Goal: Task Accomplishment & Management: Complete application form

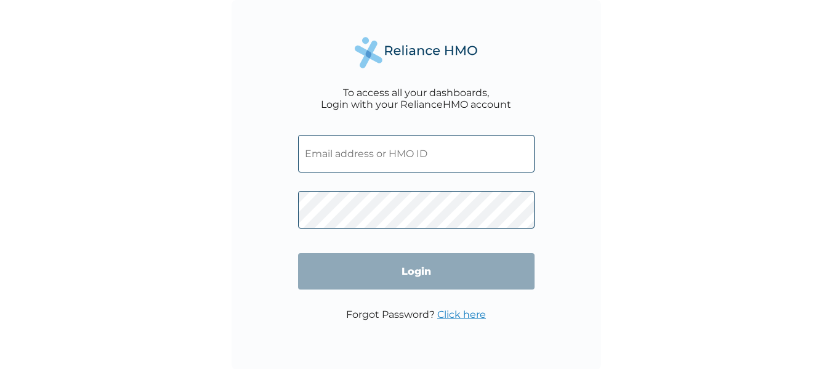
click at [451, 160] on input "text" at bounding box center [416, 154] width 236 height 38
click at [313, 154] on input "text" at bounding box center [416, 154] width 236 height 38
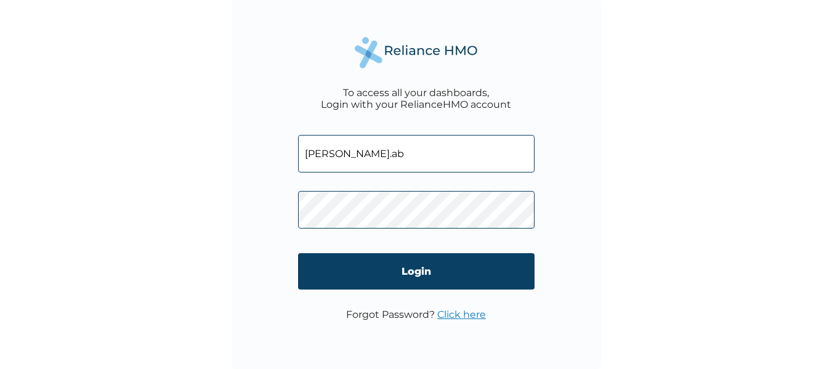
type input "mary.abubakar@foisiglobal.com"
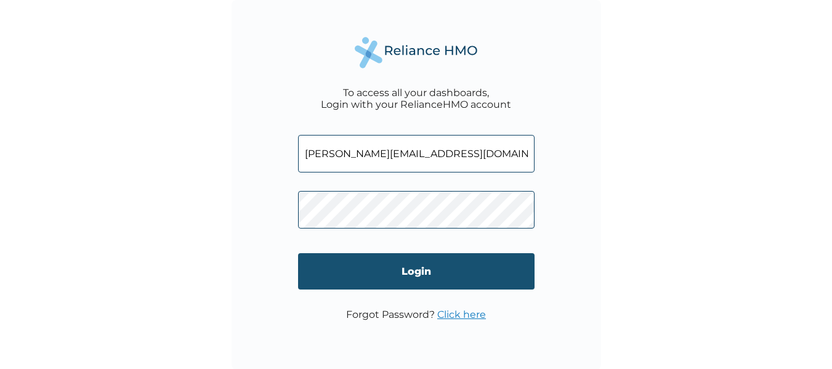
click at [456, 268] on input "Login" at bounding box center [416, 271] width 236 height 36
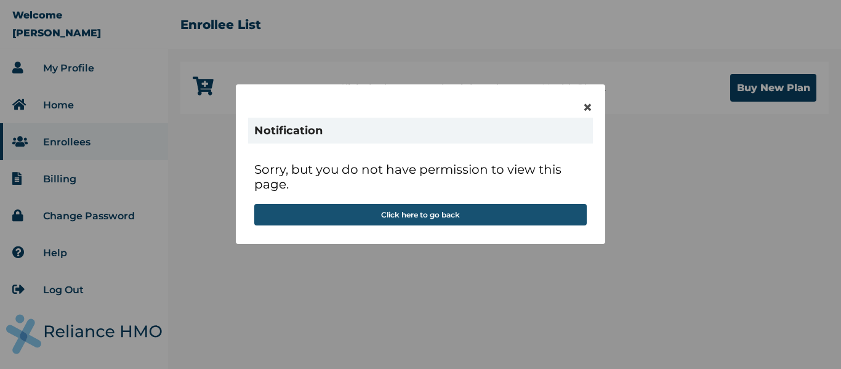
click at [522, 215] on button "Click here to go back" at bounding box center [420, 215] width 332 height 22
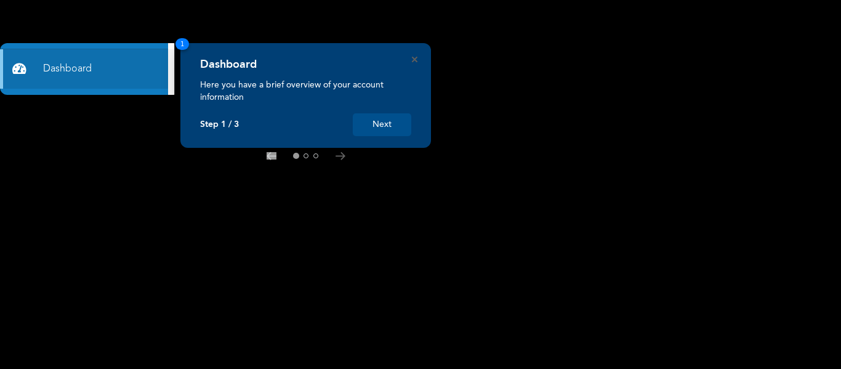
click at [387, 131] on button "Next" at bounding box center [382, 124] width 58 height 23
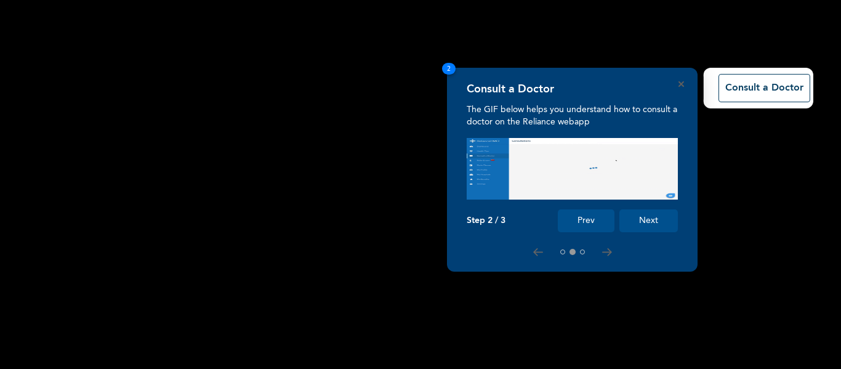
click at [657, 220] on button "Next" at bounding box center [648, 220] width 58 height 23
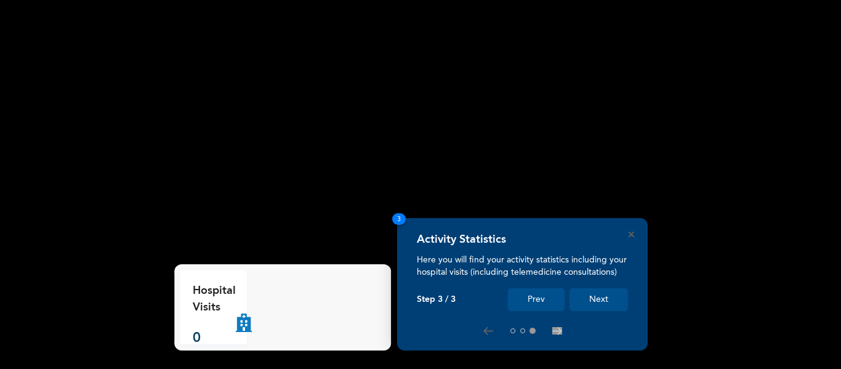
click at [603, 309] on button "Next" at bounding box center [598, 299] width 58 height 23
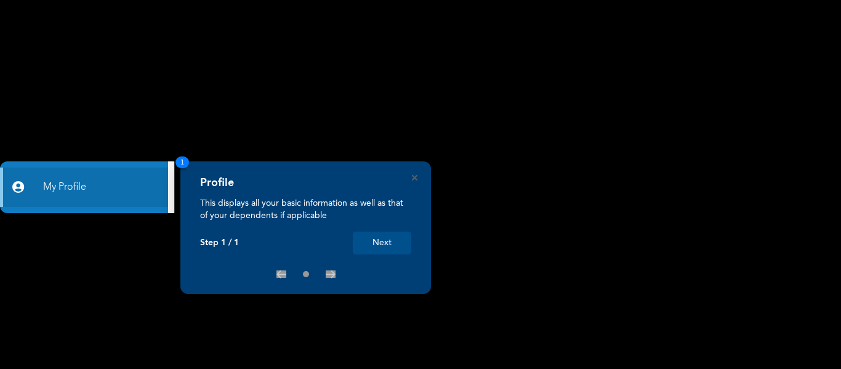
click at [390, 247] on button "Next" at bounding box center [382, 242] width 58 height 23
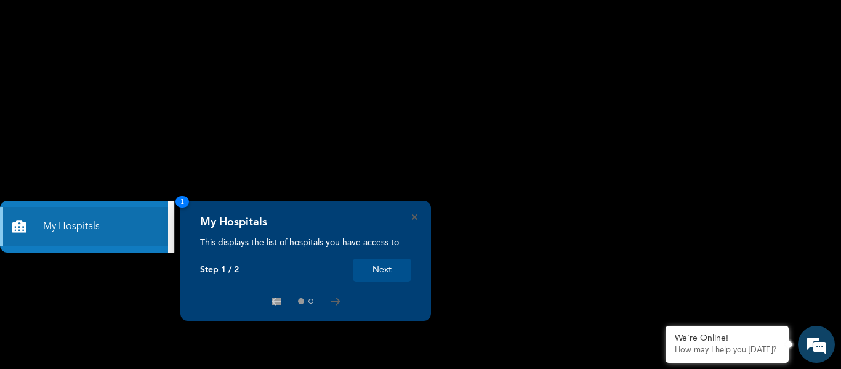
click at [390, 267] on button "Next" at bounding box center [382, 270] width 58 height 23
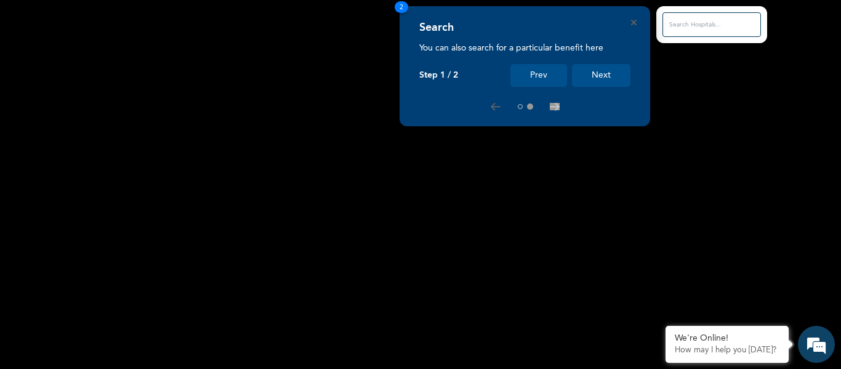
click at [645, 21] on div "Search You can also search for a particular benefit here Step 1 / 2 Prev Next 2" at bounding box center [525, 66] width 251 height 120
click at [636, 22] on icon "Close" at bounding box center [634, 23] width 6 height 6
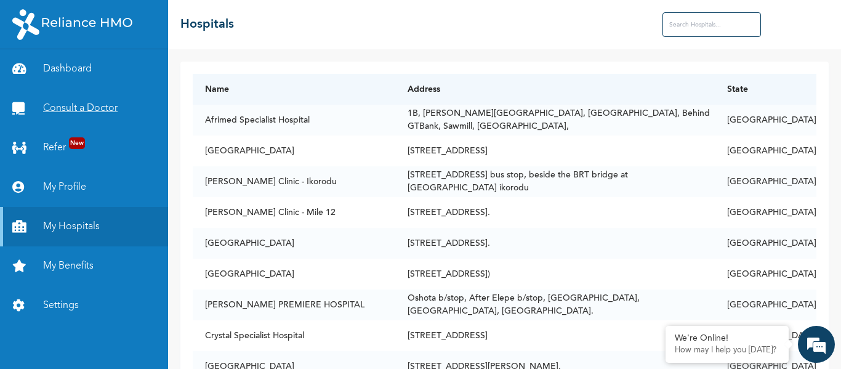
click at [110, 105] on link "Consult a Doctor" at bounding box center [84, 108] width 168 height 39
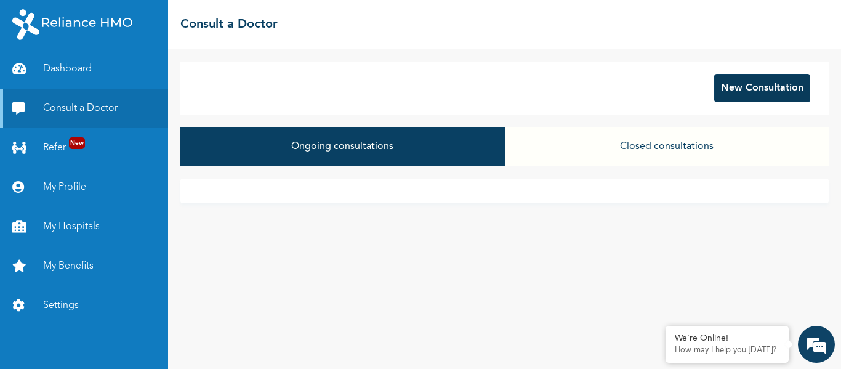
click at [748, 87] on button "New Consultation" at bounding box center [762, 88] width 96 height 28
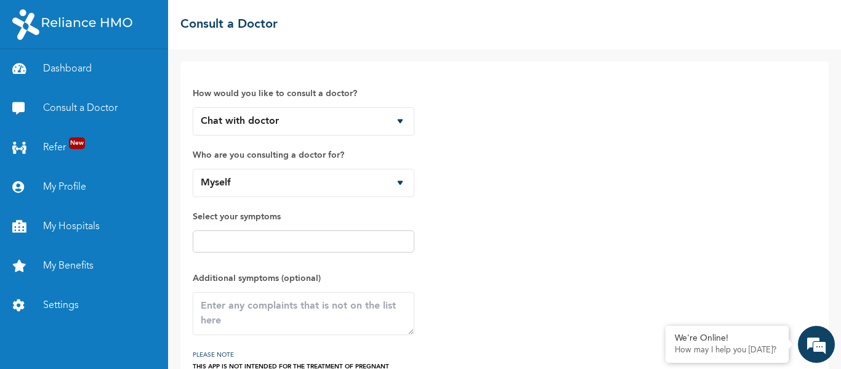
click at [748, 87] on div "How would you like to consult a doctor? Chat with doctor Phone Call Who are you…" at bounding box center [505, 226] width 624 height 305
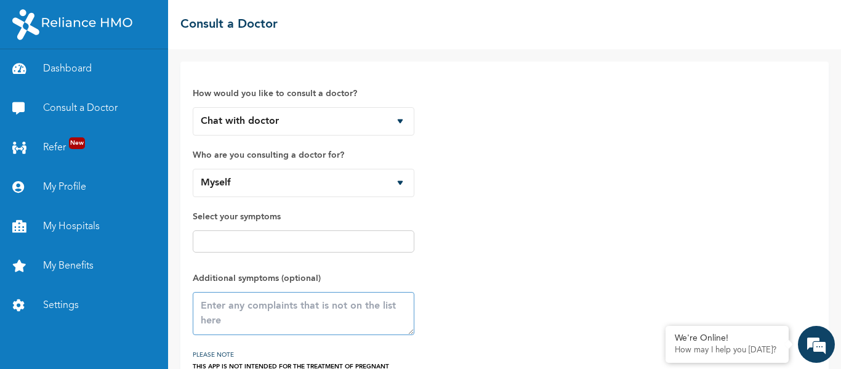
click at [279, 321] on textarea at bounding box center [304, 313] width 222 height 43
click at [373, 309] on textarea "Severe [MEDICAL_DATA] pains, bloated somach and [MEDICAL_DATA]" at bounding box center [304, 313] width 222 height 43
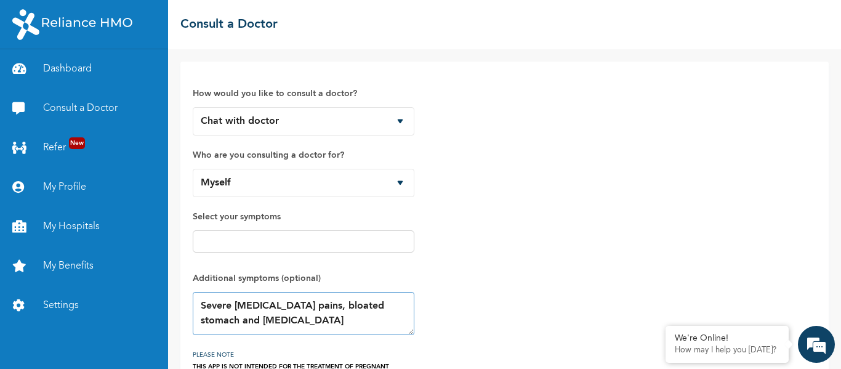
scroll to position [74, 0]
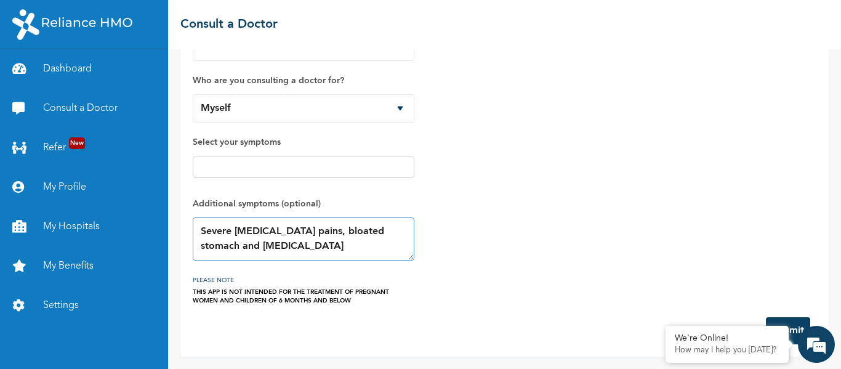
type textarea "Severe [MEDICAL_DATA] pains, bloated stomach and [MEDICAL_DATA]"
click at [784, 321] on button "Submit" at bounding box center [788, 330] width 44 height 27
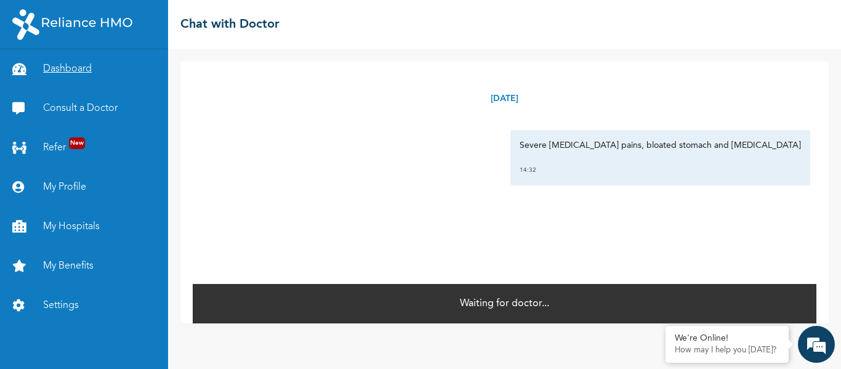
click at [86, 73] on link "Dashboard" at bounding box center [84, 68] width 168 height 39
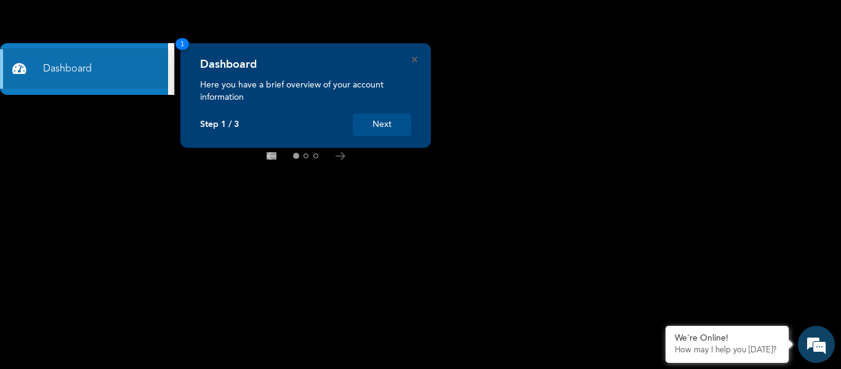
click at [376, 123] on button "Next" at bounding box center [382, 124] width 58 height 23
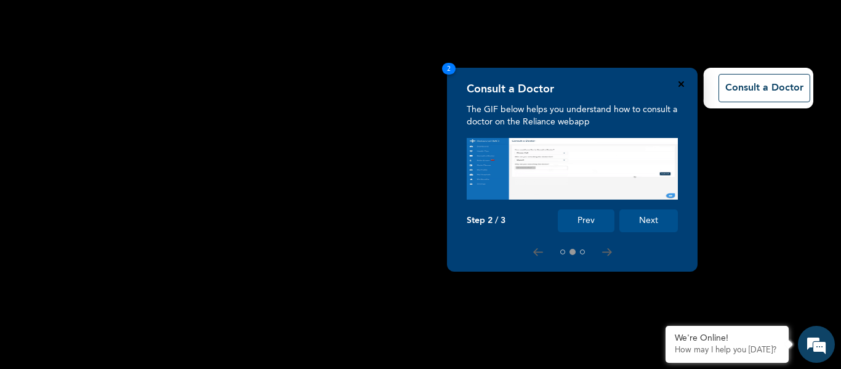
click at [682, 84] on icon "Close" at bounding box center [681, 84] width 6 height 6
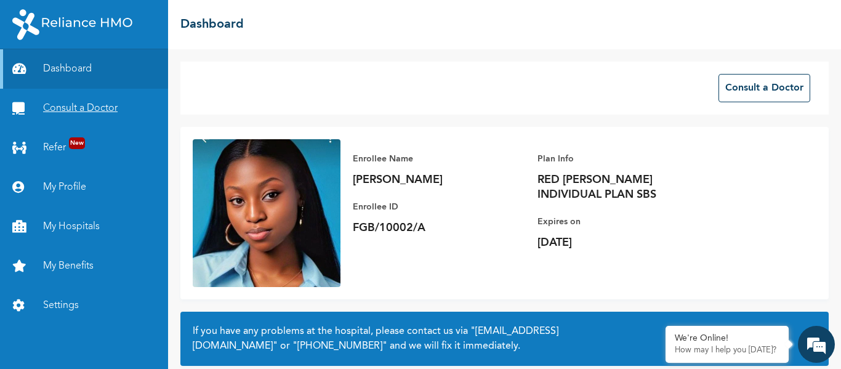
click at [121, 111] on link "Consult a Doctor" at bounding box center [84, 108] width 168 height 39
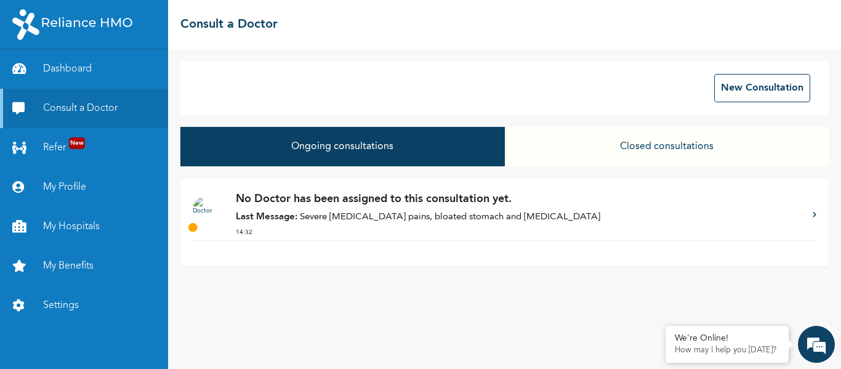
click at [467, 220] on p "Last Message: Severe [MEDICAL_DATA] pains, bloated stomach and [MEDICAL_DATA]" at bounding box center [518, 218] width 565 height 14
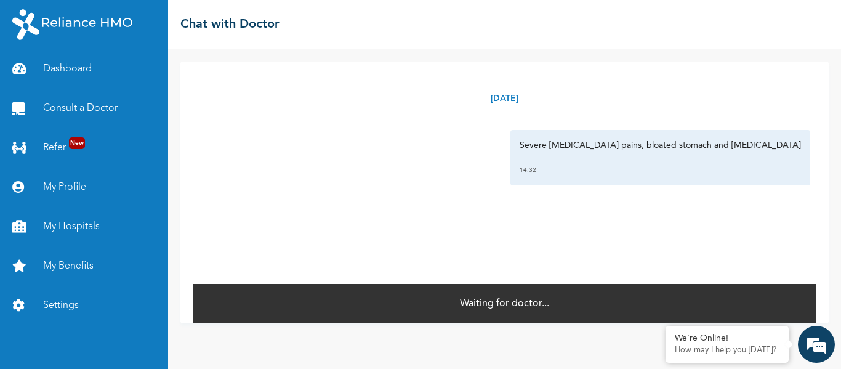
click at [101, 100] on link "Consult a Doctor" at bounding box center [84, 108] width 168 height 39
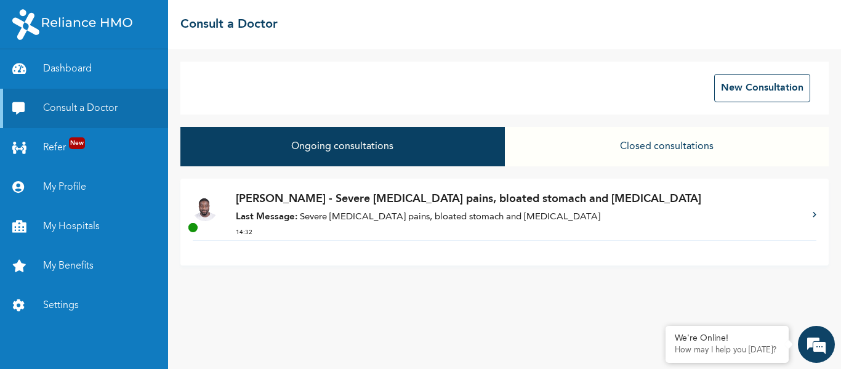
click at [279, 213] on strong "Last Message:" at bounding box center [267, 216] width 62 height 9
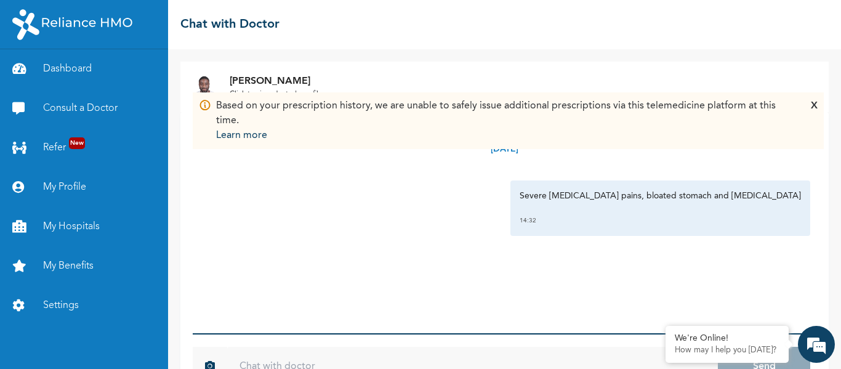
click at [819, 105] on div "Based on your prescription history, we are unable to safely issue additional pr…" at bounding box center [508, 120] width 631 height 57
click at [816, 107] on div "X" at bounding box center [814, 120] width 7 height 44
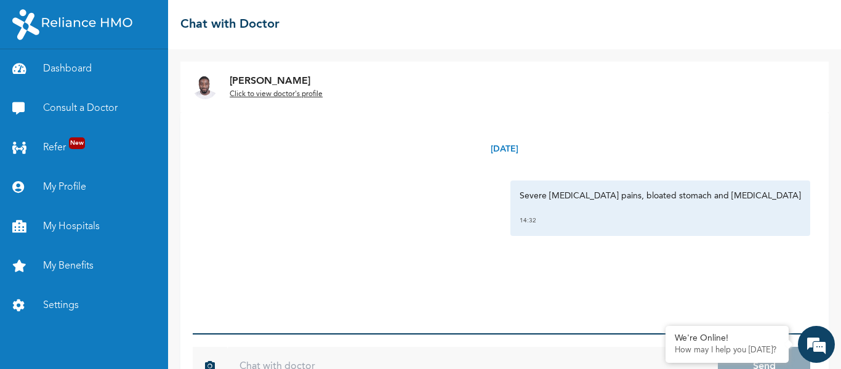
click at [281, 92] on u "Click to view doctor's profile" at bounding box center [276, 93] width 93 height 7
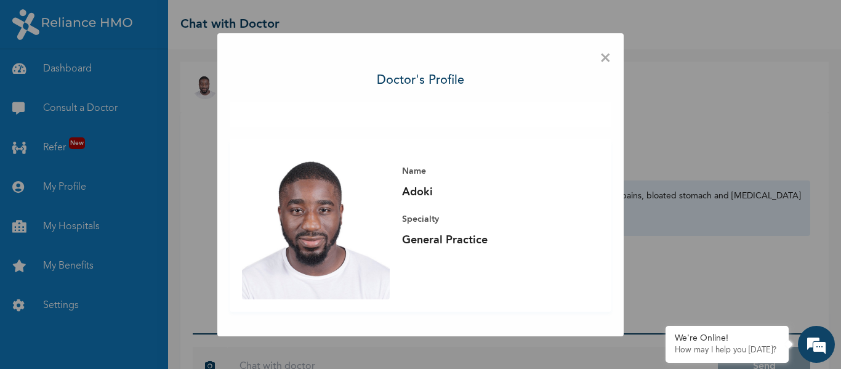
click at [654, 69] on div "× Doctor's profile Name Adoki Specialty General Practice" at bounding box center [420, 184] width 841 height 369
click at [603, 53] on span "×" at bounding box center [606, 59] width 12 height 26
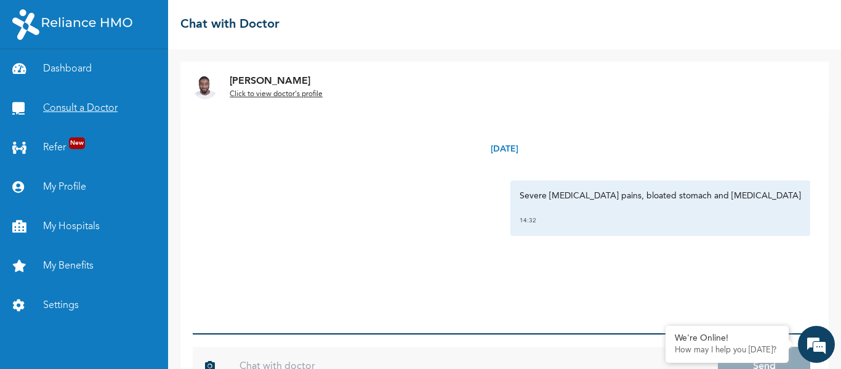
click at [95, 109] on link "Consult a Doctor" at bounding box center [84, 108] width 168 height 39
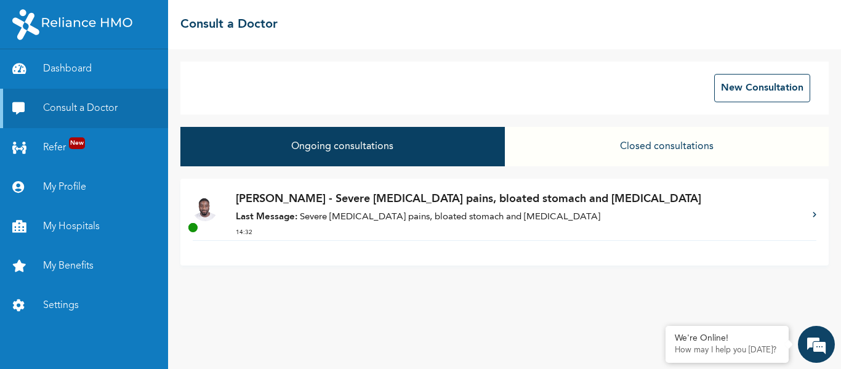
click at [636, 143] on button "Closed consultations" at bounding box center [667, 146] width 324 height 39
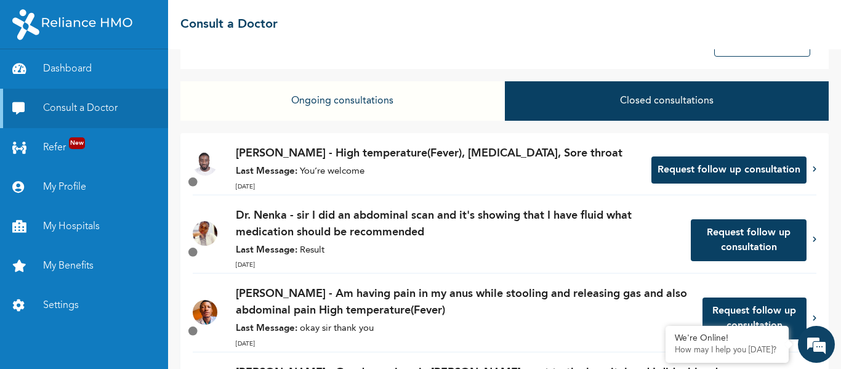
scroll to position [44, 0]
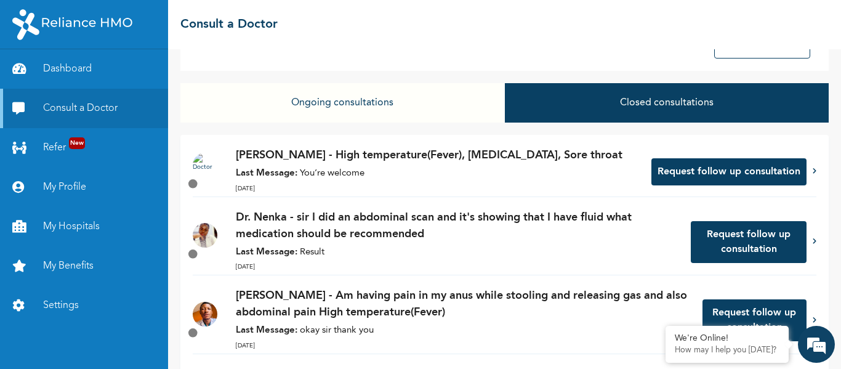
click at [747, 167] on button "Request follow up consultation" at bounding box center [728, 171] width 155 height 27
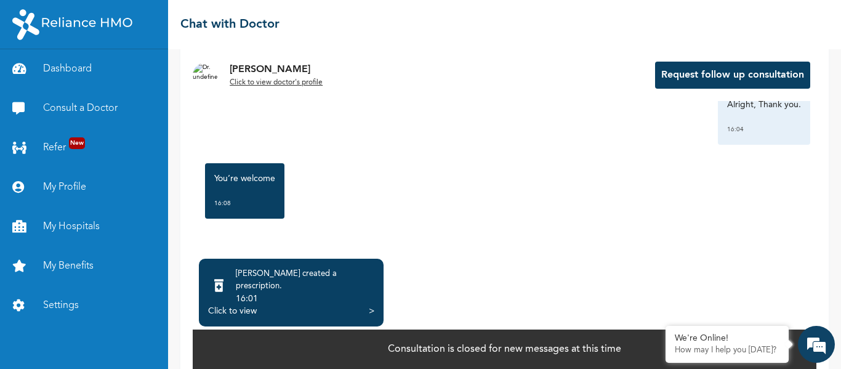
scroll to position [99, 0]
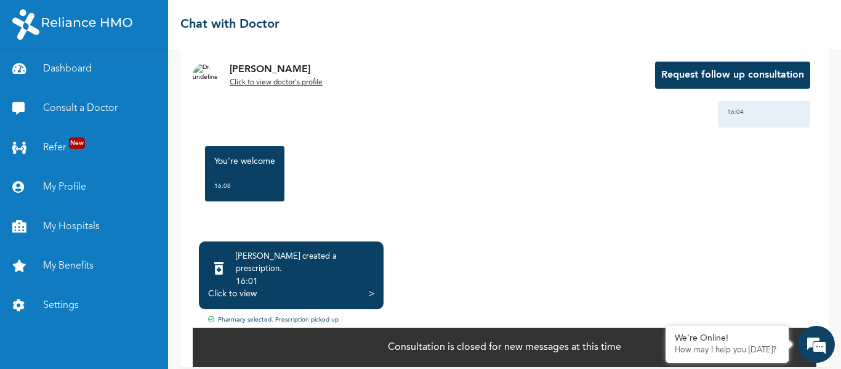
click at [328, 275] on div "16:01" at bounding box center [305, 281] width 139 height 12
click at [369, 287] on div ">" at bounding box center [372, 293] width 6 height 12
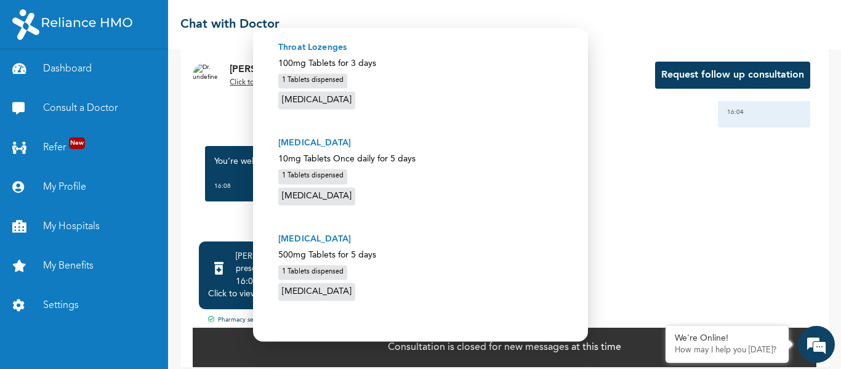
scroll to position [230, 0]
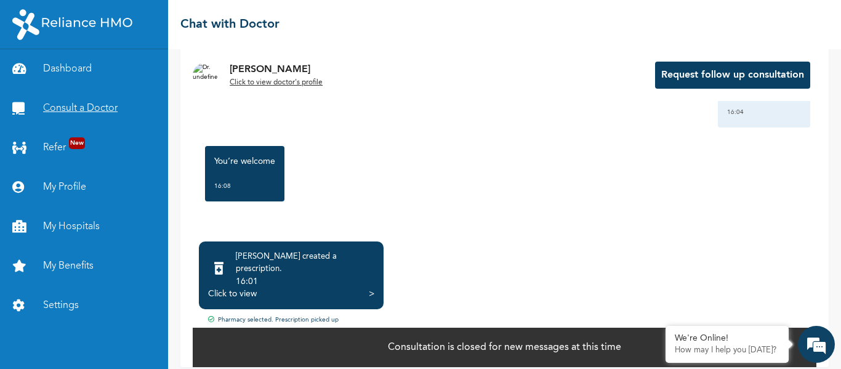
click at [97, 102] on link "Consult a Doctor" at bounding box center [84, 108] width 168 height 39
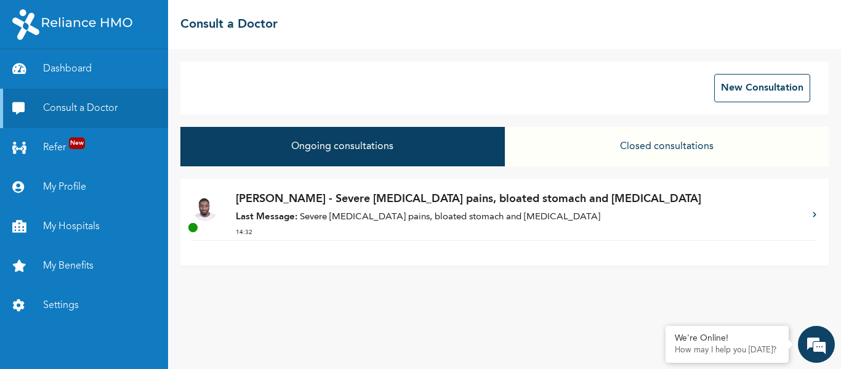
click at [319, 150] on button "Ongoing consultations" at bounding box center [342, 146] width 324 height 39
click at [328, 203] on p "[PERSON_NAME] - Severe [MEDICAL_DATA] pains, bloated stomach and [MEDICAL_DATA]" at bounding box center [518, 199] width 565 height 17
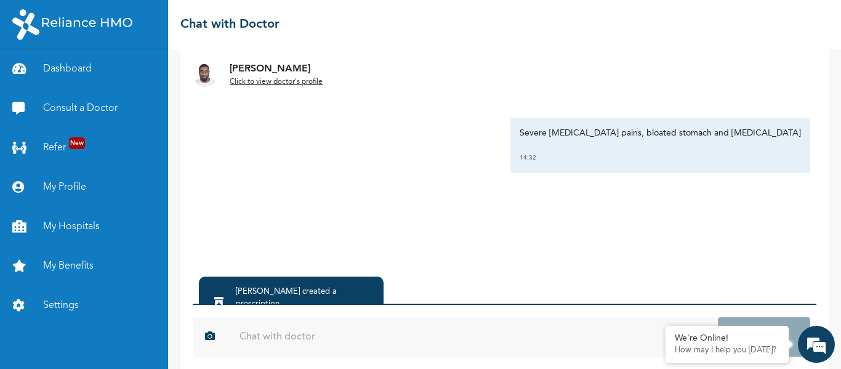
scroll to position [123, 0]
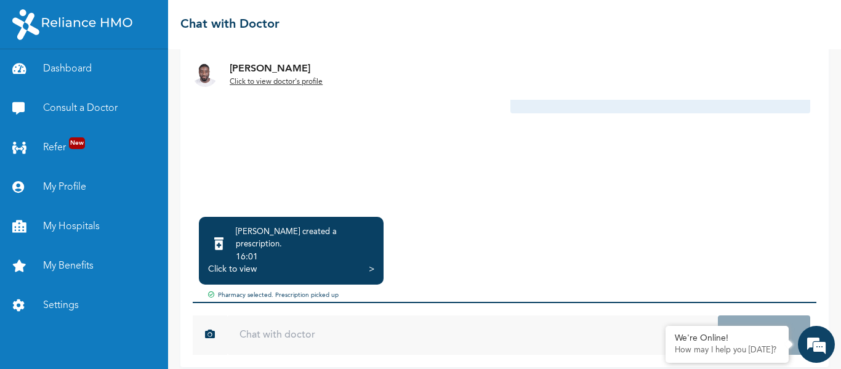
click at [361, 263] on div "Click to view >" at bounding box center [291, 269] width 166 height 12
click at [368, 263] on div "Click to view >" at bounding box center [291, 269] width 166 height 12
click at [229, 263] on div "Click to view" at bounding box center [232, 269] width 49 height 12
drag, startPoint x: 275, startPoint y: 244, endPoint x: 526, endPoint y: 104, distance: 287.4
click at [526, 104] on div "Severe [MEDICAL_DATA] pains, bloated stomach and [MEDICAL_DATA] 14:32" at bounding box center [504, 85] width 611 height 55
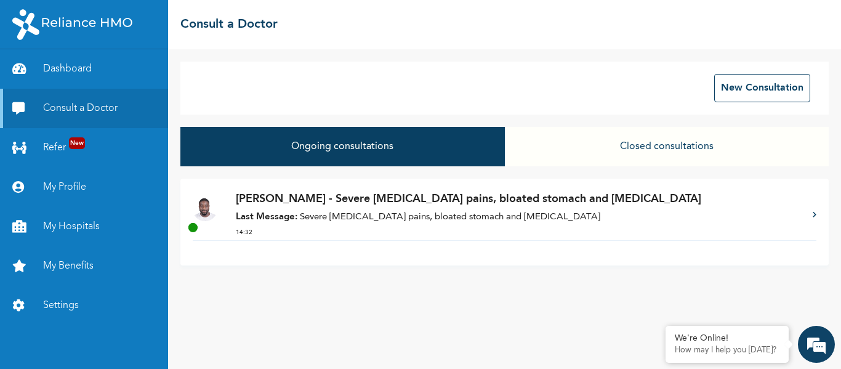
click at [411, 220] on p "Last Message: Severe [MEDICAL_DATA] pains, bloated stomach and [MEDICAL_DATA]" at bounding box center [518, 218] width 565 height 14
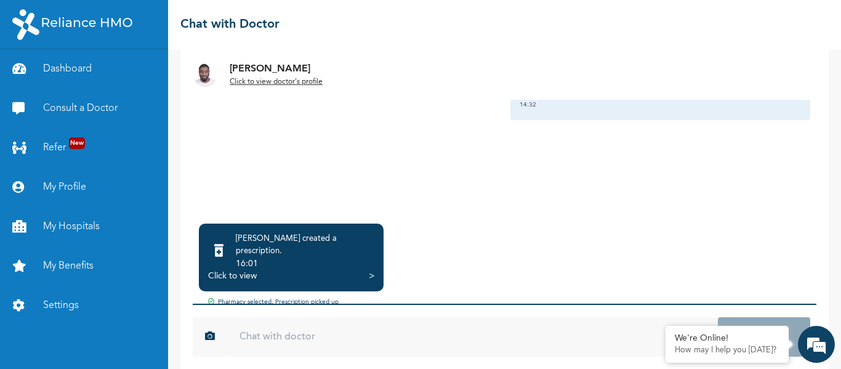
scroll to position [123, 0]
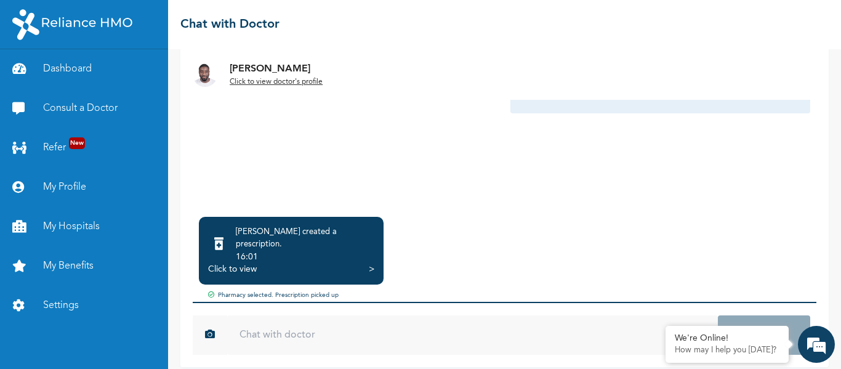
drag, startPoint x: 356, startPoint y: 224, endPoint x: 297, endPoint y: 158, distance: 89.4
click at [297, 158] on div "[DATE] Severe [MEDICAL_DATA] pains, bloated stomach and [MEDICAL_DATA] 14:32 *" at bounding box center [505, 100] width 624 height 221
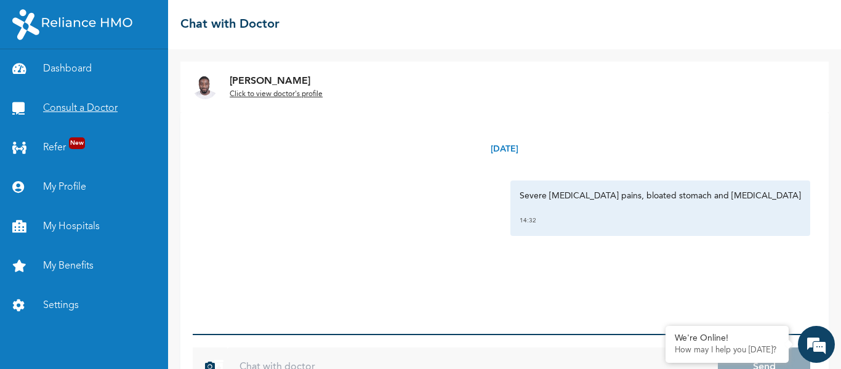
click at [128, 98] on link "Consult a Doctor" at bounding box center [84, 108] width 168 height 39
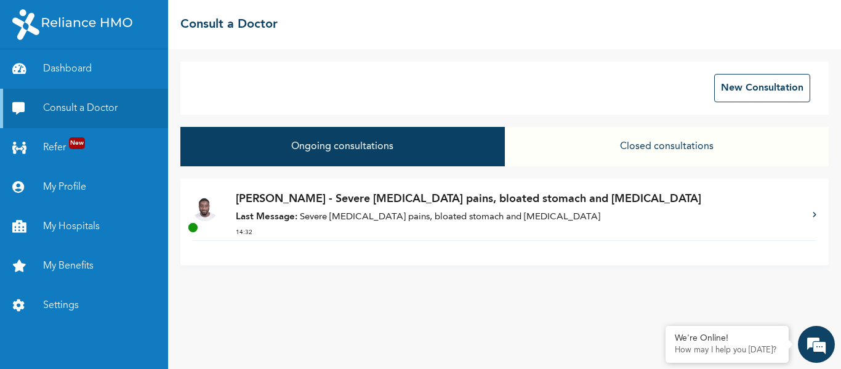
click at [600, 145] on button "Closed consultations" at bounding box center [667, 146] width 324 height 39
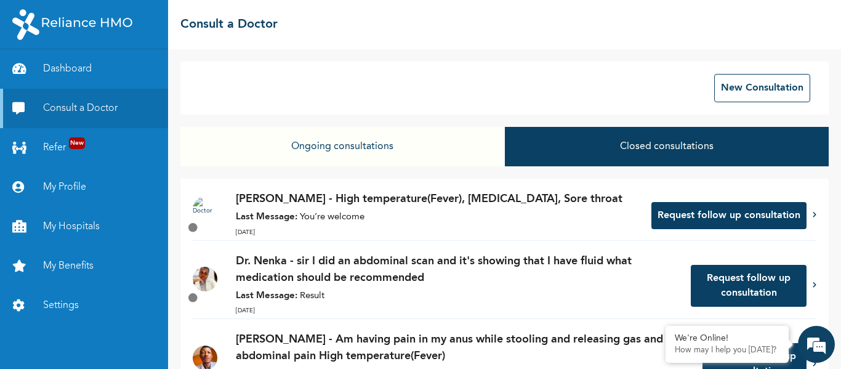
click at [497, 214] on p "Last Message: You’re welcome" at bounding box center [437, 218] width 403 height 14
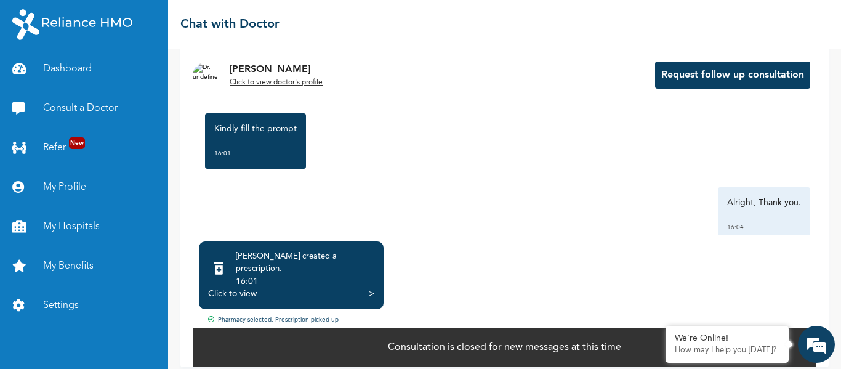
scroll to position [694, 0]
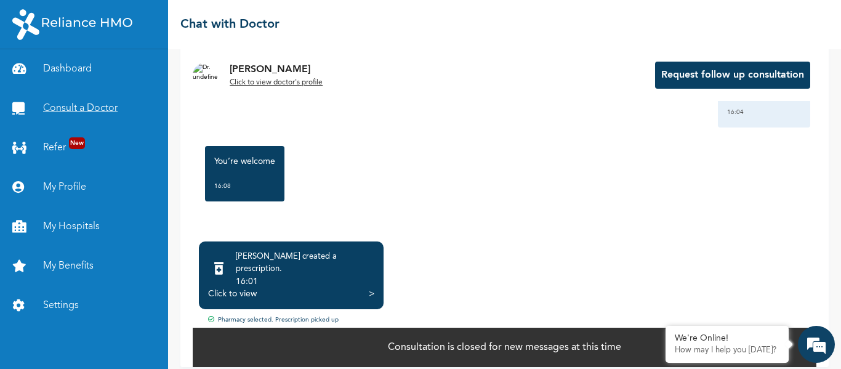
click at [119, 112] on link "Consult a Doctor" at bounding box center [84, 108] width 168 height 39
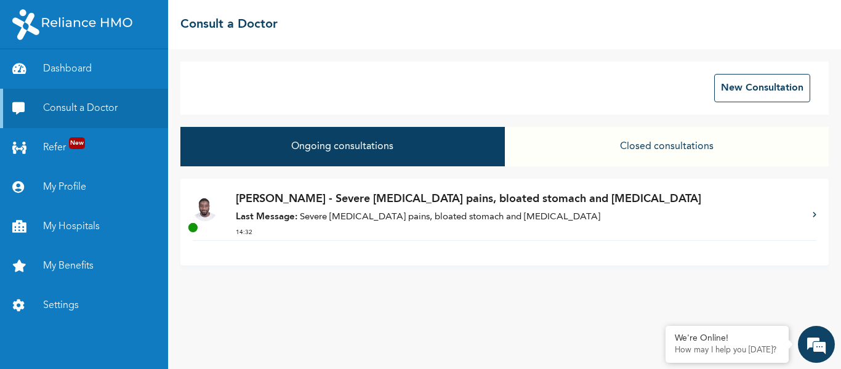
click at [355, 220] on p "Last Message: Severe [MEDICAL_DATA] pains, bloated stomach and [MEDICAL_DATA]" at bounding box center [518, 218] width 565 height 14
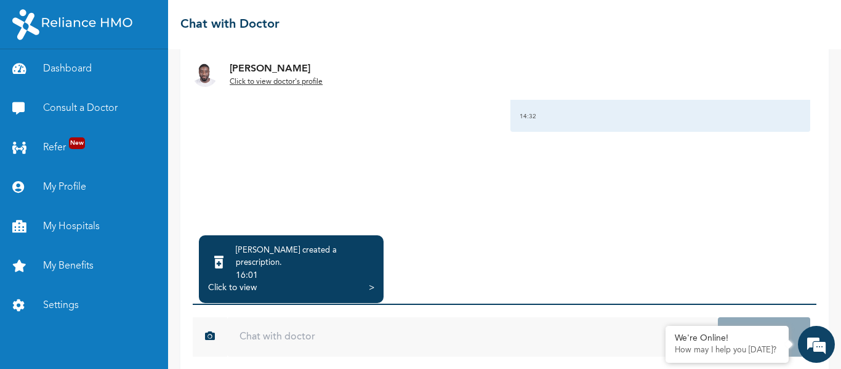
scroll to position [123, 0]
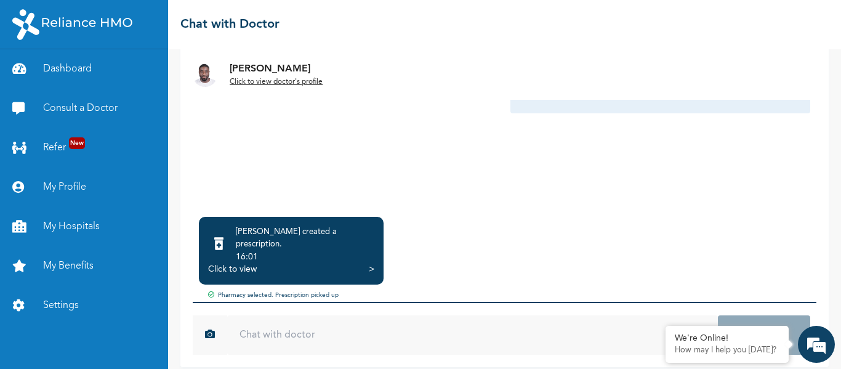
click at [263, 329] on input "text" at bounding box center [472, 334] width 491 height 39
drag, startPoint x: 261, startPoint y: 236, endPoint x: 237, endPoint y: 260, distance: 34.0
click at [237, 260] on div "[PERSON_NAME] created a prescription . 16:01 Click to view >" at bounding box center [291, 251] width 185 height 68
click at [237, 263] on div "Click to view" at bounding box center [232, 269] width 49 height 12
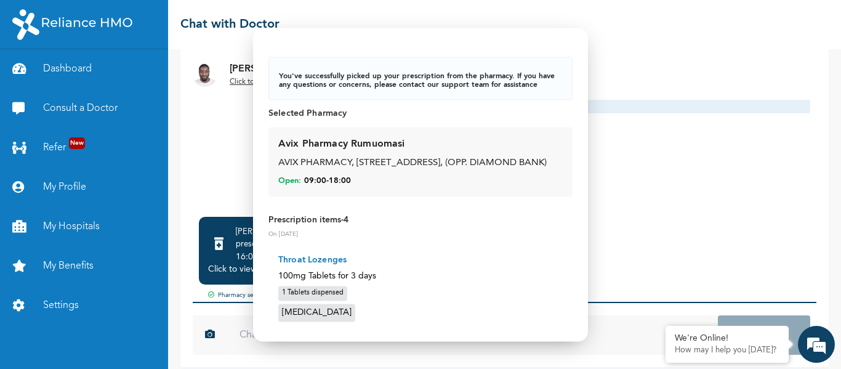
scroll to position [0, 0]
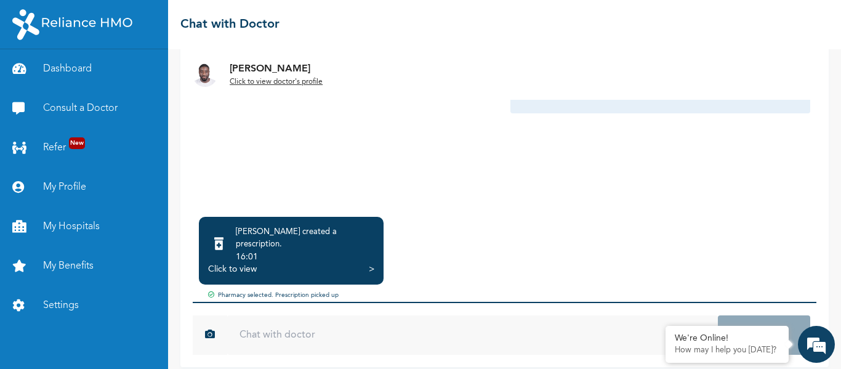
click at [290, 251] on div "16:01" at bounding box center [305, 257] width 139 height 12
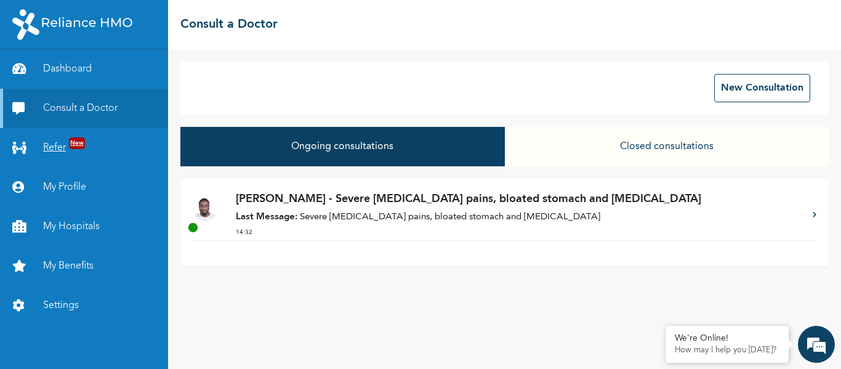
click at [63, 148] on link "Refer New" at bounding box center [84, 147] width 168 height 39
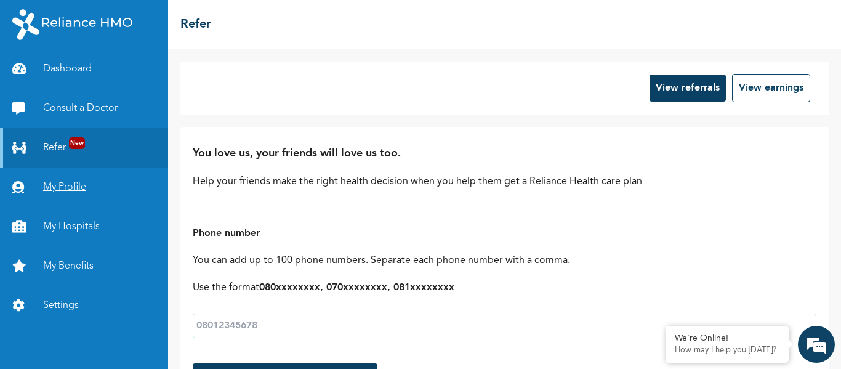
click at [70, 185] on link "My Profile" at bounding box center [84, 186] width 168 height 39
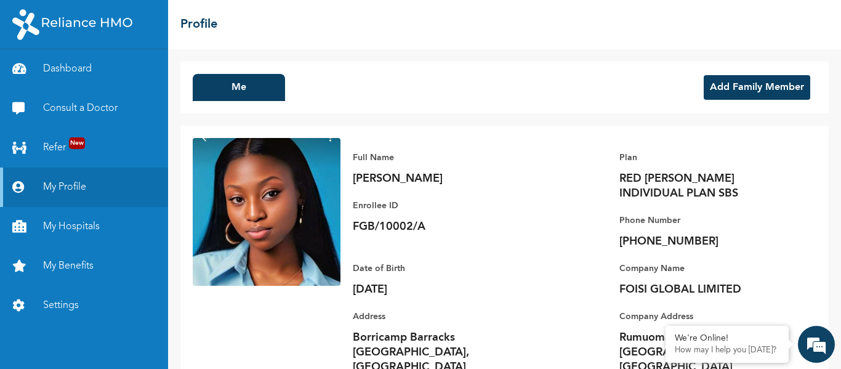
scroll to position [40, 0]
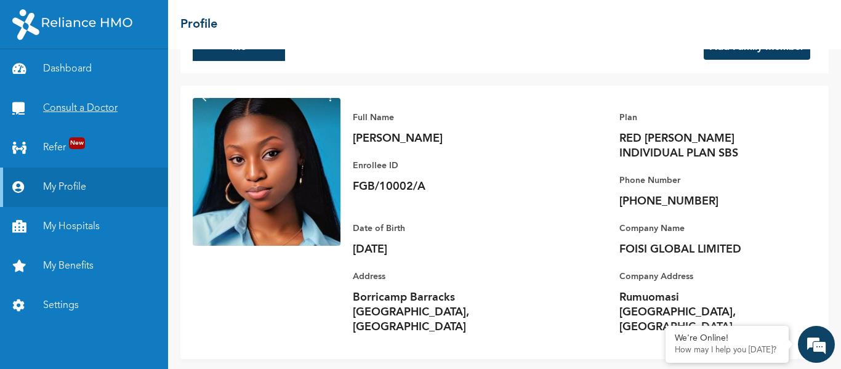
click at [92, 105] on link "Consult a Doctor" at bounding box center [84, 108] width 168 height 39
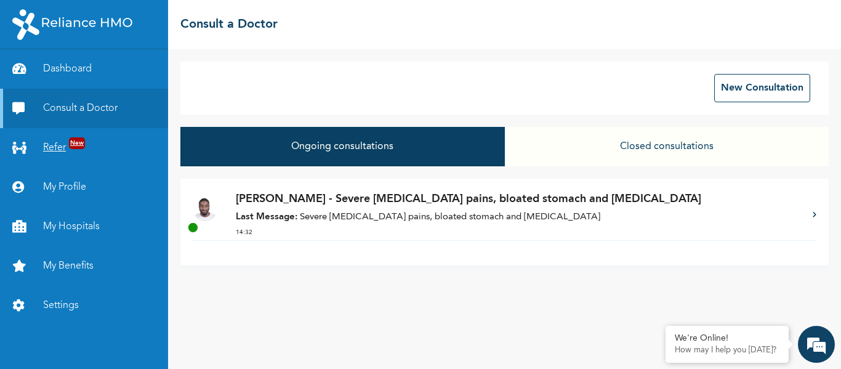
click at [137, 129] on link "Refer New" at bounding box center [84, 147] width 168 height 39
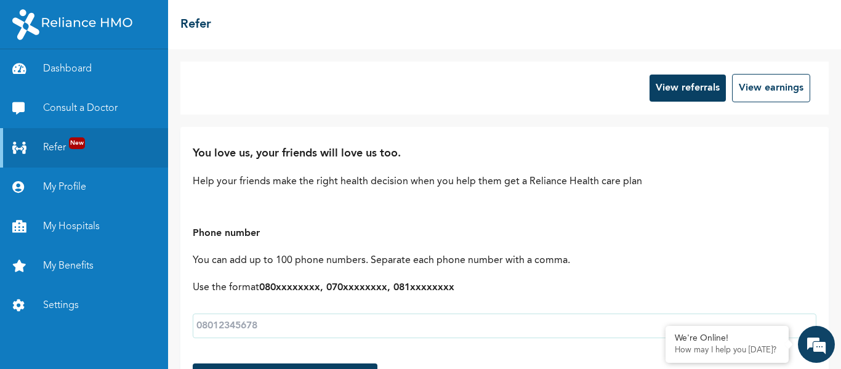
click at [174, 179] on div "View referrals View earnings You love us, your friends will love us too. Help y…" at bounding box center [504, 209] width 673 height 320
click at [106, 108] on link "Consult a Doctor" at bounding box center [84, 108] width 168 height 39
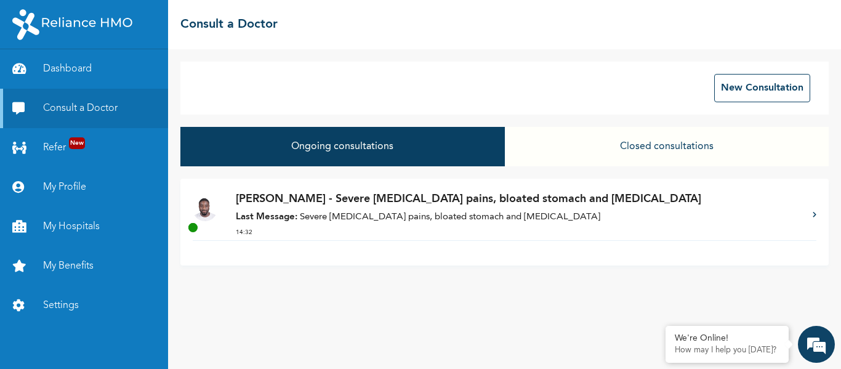
click at [310, 211] on p "Last Message: Severe [MEDICAL_DATA] pains, bloated stomach and [MEDICAL_DATA]" at bounding box center [518, 218] width 565 height 14
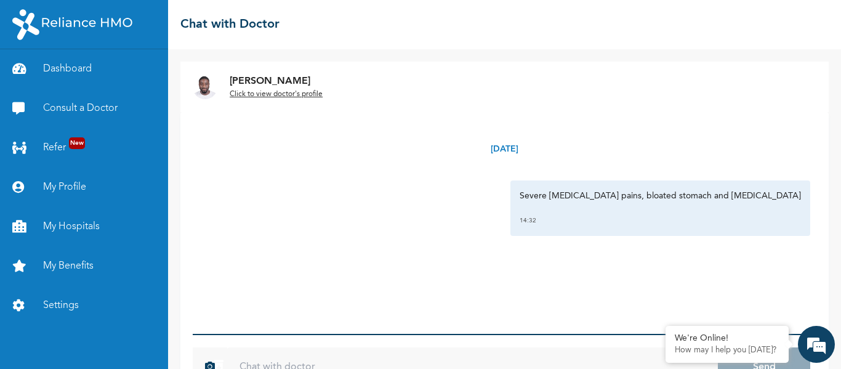
scroll to position [63, 0]
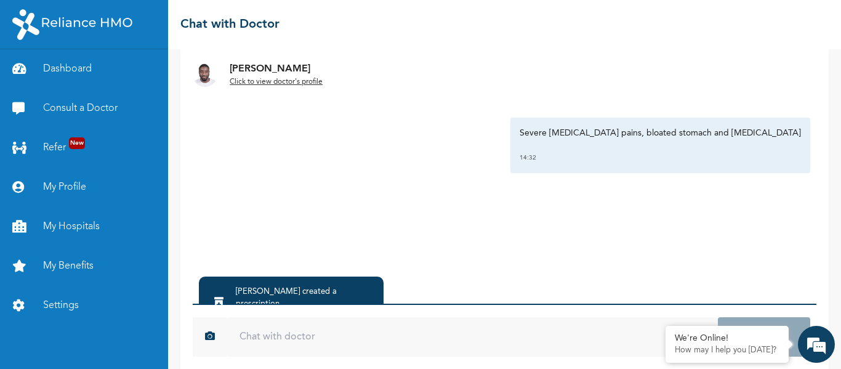
click at [272, 80] on u "Click to view doctor's profile" at bounding box center [276, 81] width 93 height 7
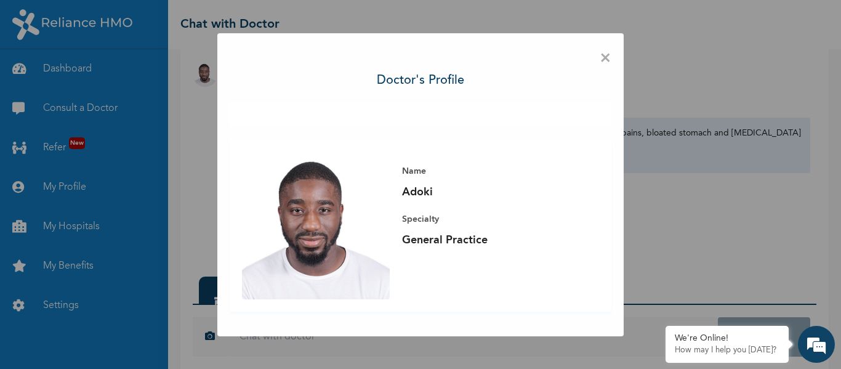
click at [616, 58] on div "× Doctor's profile Name Adoki Specialty General Practice" at bounding box center [420, 184] width 406 height 303
click at [608, 57] on span "×" at bounding box center [606, 59] width 12 height 26
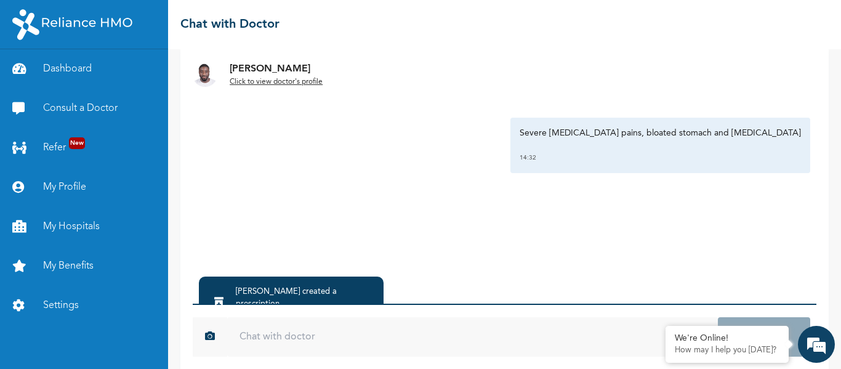
click at [262, 337] on input "text" at bounding box center [472, 336] width 491 height 39
type input "good after noon sir"
click at [718, 317] on button "Send" at bounding box center [764, 336] width 92 height 39
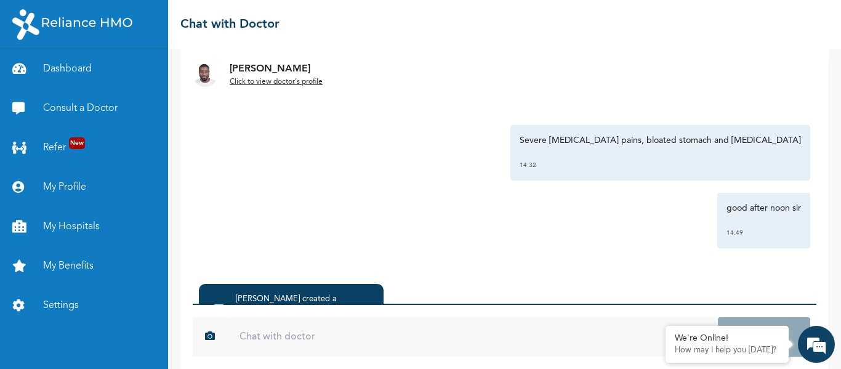
scroll to position [123, 0]
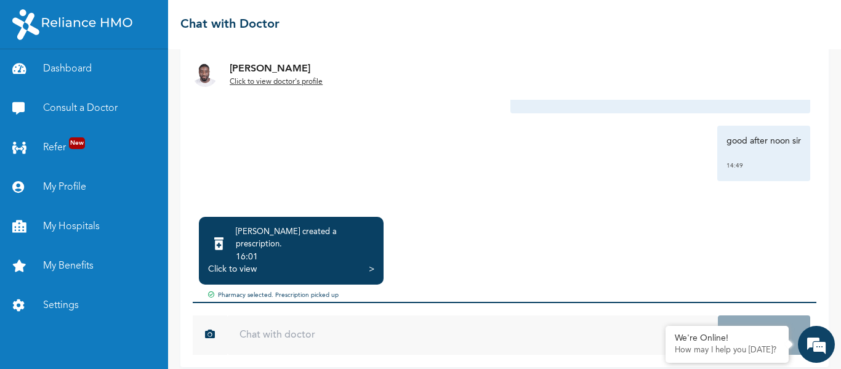
click at [735, 2] on div "☰ Chat with Doctor" at bounding box center [504, 24] width 673 height 49
drag, startPoint x: 738, startPoint y: 0, endPoint x: 613, endPoint y: 86, distance: 151.8
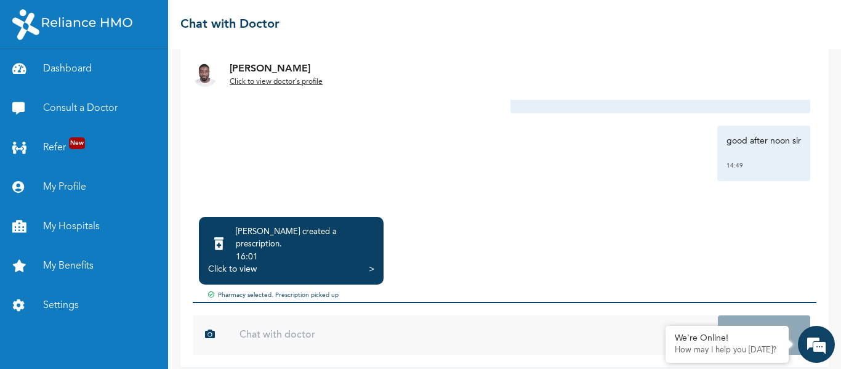
click at [613, 86] on div "[PERSON_NAME] Click to view doctor's profile" at bounding box center [504, 74] width 648 height 50
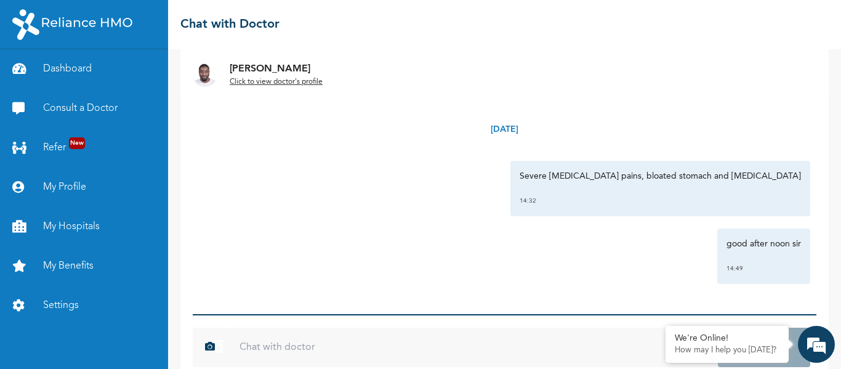
scroll to position [0, 0]
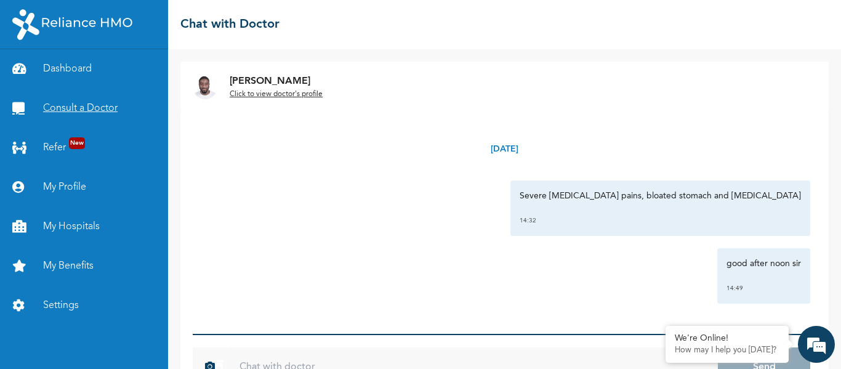
click at [95, 118] on link "Consult a Doctor" at bounding box center [84, 108] width 168 height 39
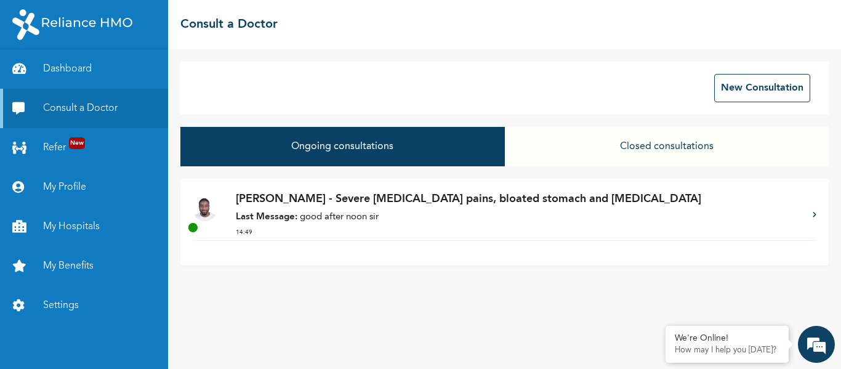
click at [380, 218] on p "Last Message: good after noon sir" at bounding box center [518, 218] width 565 height 14
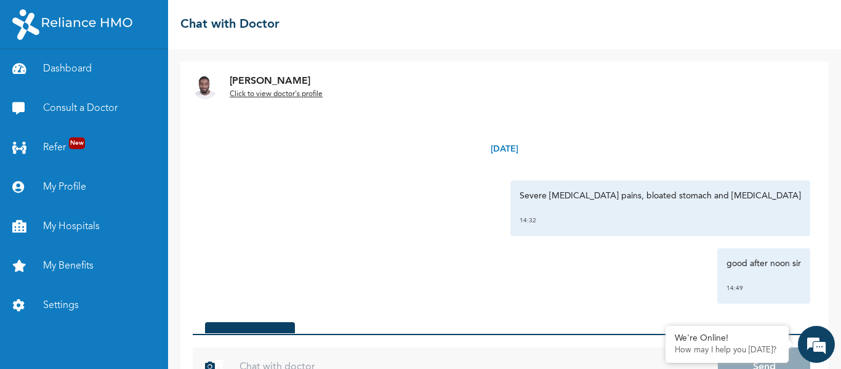
click at [289, 116] on div "[DATE] Severe [MEDICAL_DATA] pains, bloated stomach and [MEDICAL_DATA] 14:32 go…" at bounding box center [505, 222] width 624 height 221
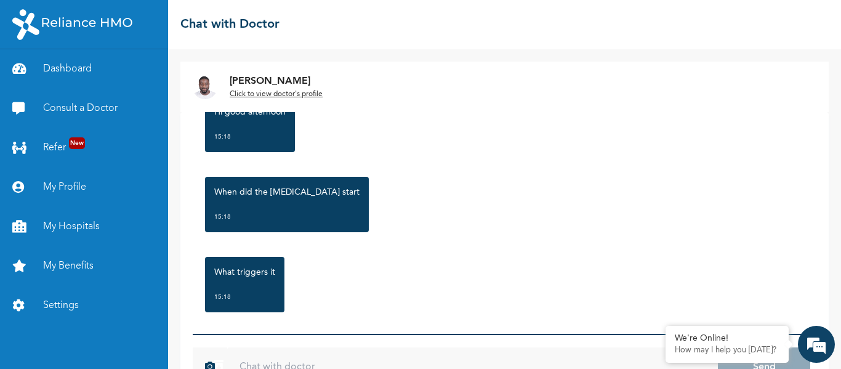
scroll to position [318, 0]
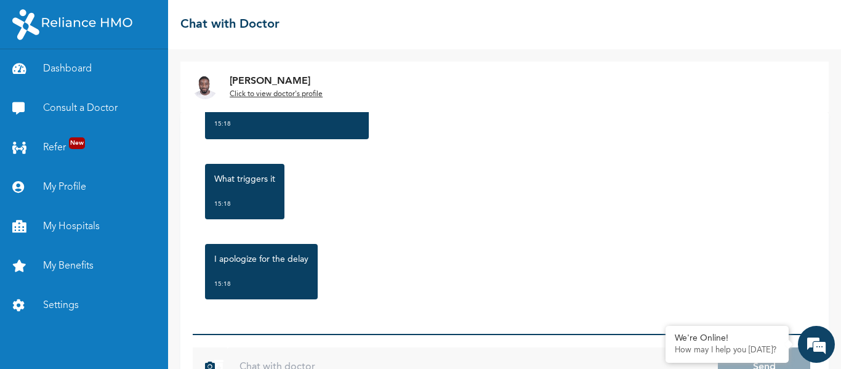
click at [239, 352] on input "text" at bounding box center [472, 366] width 491 height 39
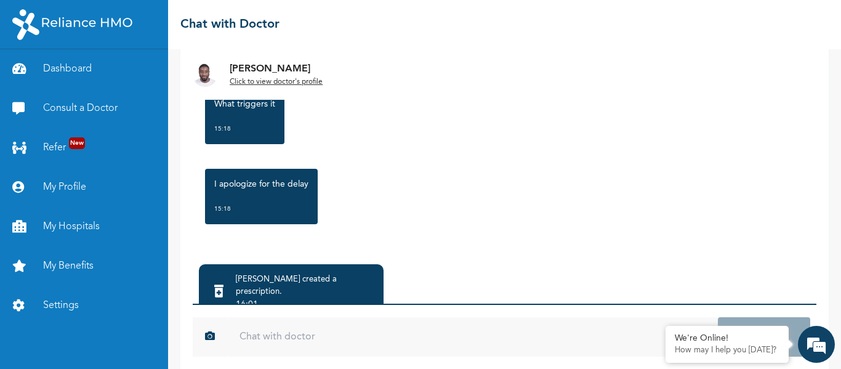
scroll to position [79, 0]
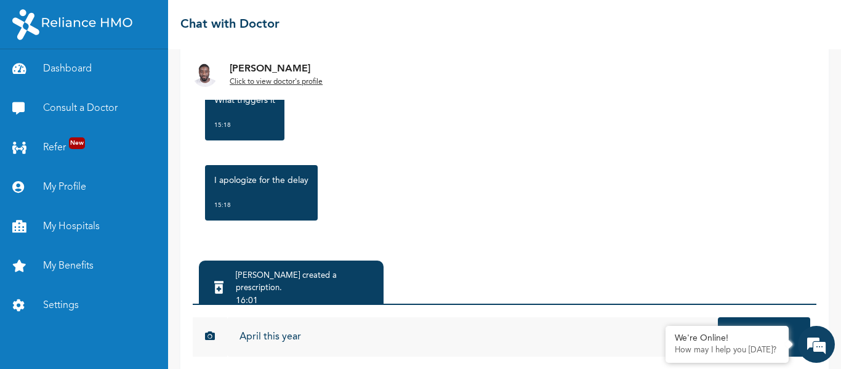
type input "April this year"
click at [718, 317] on button "Send" at bounding box center [764, 336] width 92 height 39
type input "I took coke [DATE]"
click at [718, 317] on button "Send" at bounding box center [764, 336] width 92 height 39
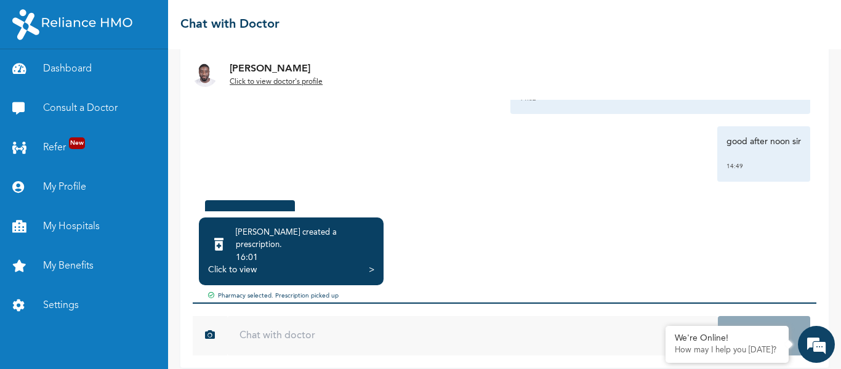
scroll to position [454, 0]
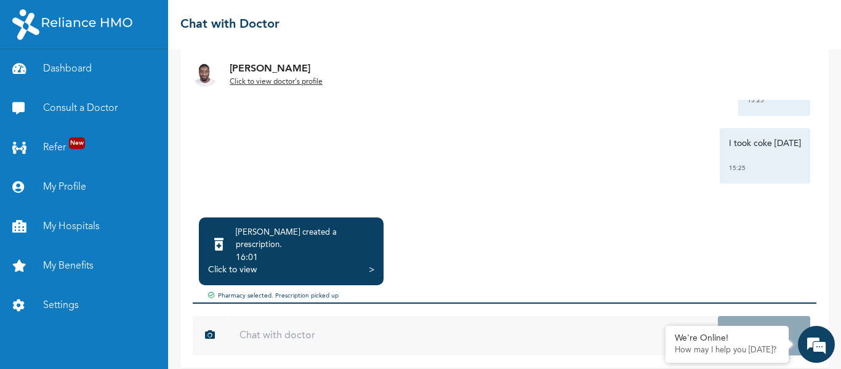
click at [528, 316] on input "text" at bounding box center [472, 335] width 491 height 39
type input "i"
type input "I took coke [DATE]"
click at [754, 317] on button "Send" at bounding box center [764, 335] width 92 height 39
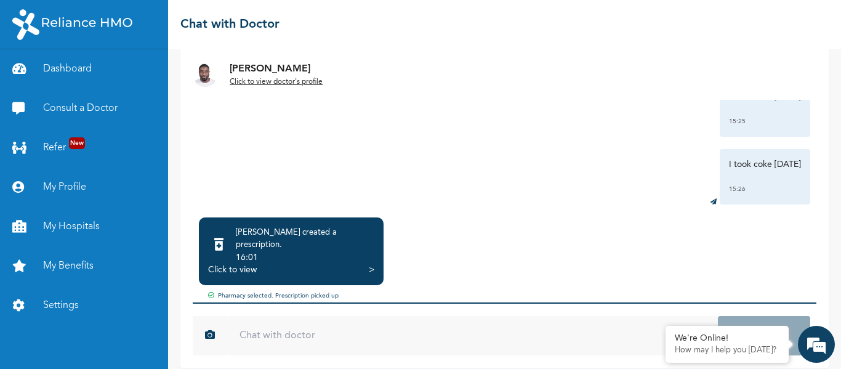
scroll to position [521, 0]
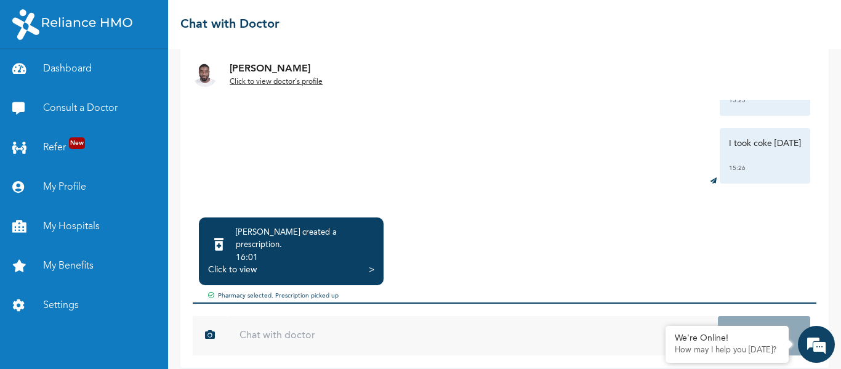
drag, startPoint x: 738, startPoint y: 161, endPoint x: 452, endPoint y: 61, distance: 302.6
click at [452, 61] on div "[PERSON_NAME] Click to view doctor's profile" at bounding box center [504, 74] width 648 height 50
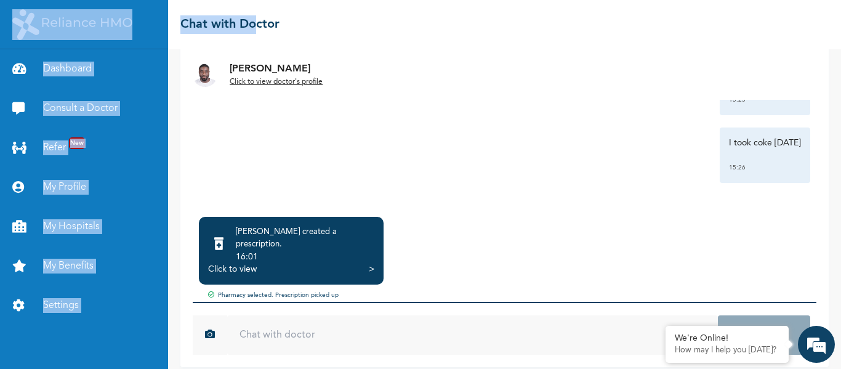
drag, startPoint x: 259, startPoint y: 9, endPoint x: 124, endPoint y: 18, distance: 135.1
click at [124, 18] on div "Dashboard Consult a Doctor Refer New My Profile My Hospitals My Benefits Settin…" at bounding box center [420, 184] width 841 height 369
click at [116, 121] on link "Consult a Doctor" at bounding box center [84, 108] width 168 height 39
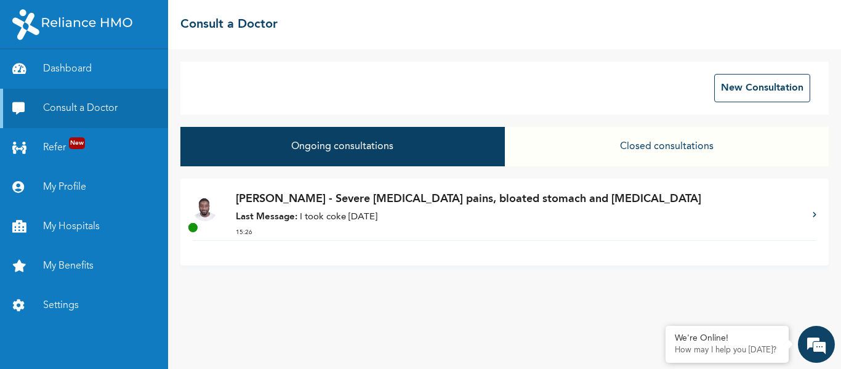
click at [294, 216] on strong "Last Message:" at bounding box center [267, 216] width 62 height 9
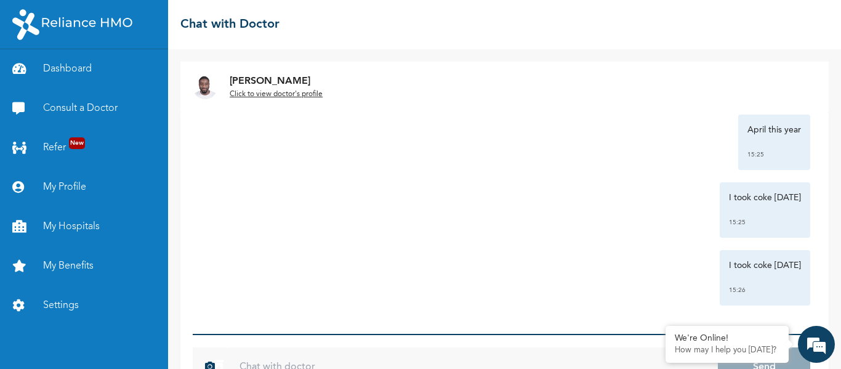
scroll to position [123, 0]
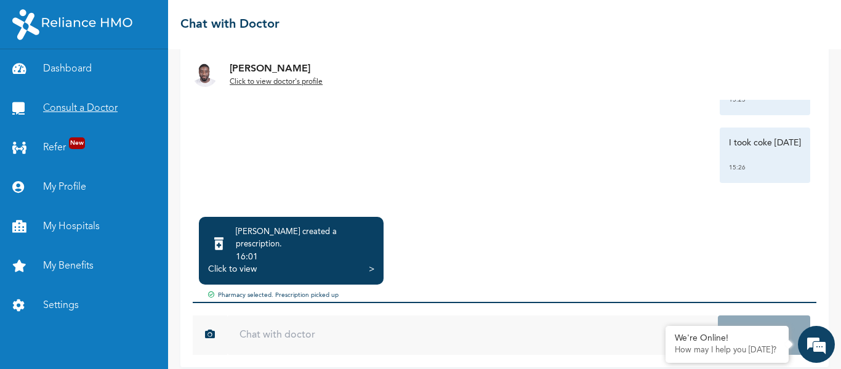
click at [89, 102] on link "Consult a Doctor" at bounding box center [84, 108] width 168 height 39
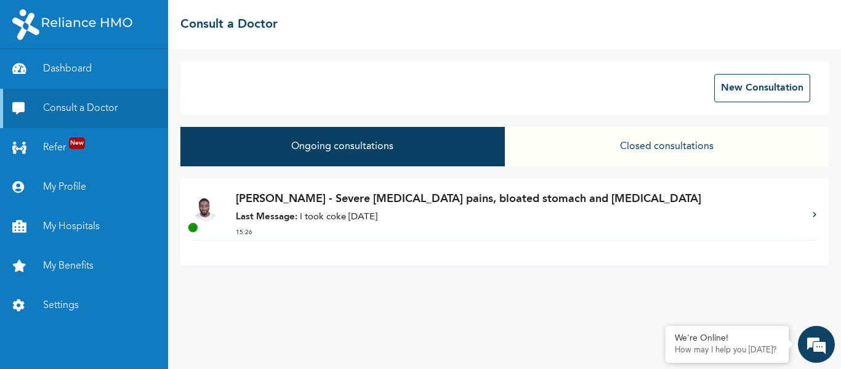
click at [302, 151] on button "Ongoing consultations" at bounding box center [342, 146] width 324 height 39
click at [298, 217] on p "Last Message: I took coke [DATE]" at bounding box center [518, 218] width 565 height 14
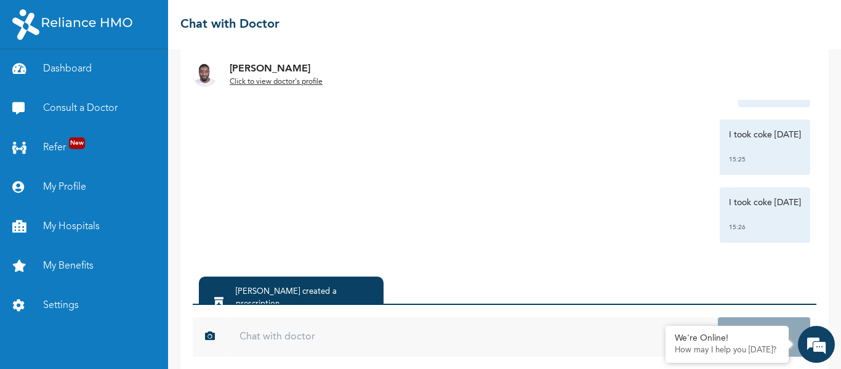
scroll to position [123, 0]
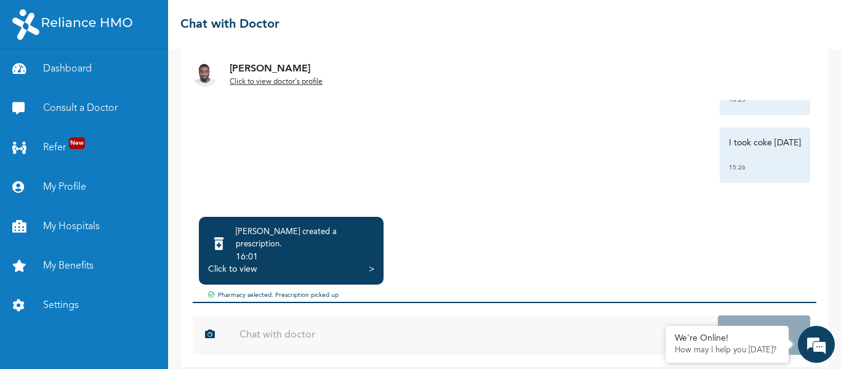
click at [492, 199] on div "[DATE] Severe [MEDICAL_DATA] pains, bloated stomach and [MEDICAL_DATA] 14:32 go…" at bounding box center [505, 100] width 624 height 221
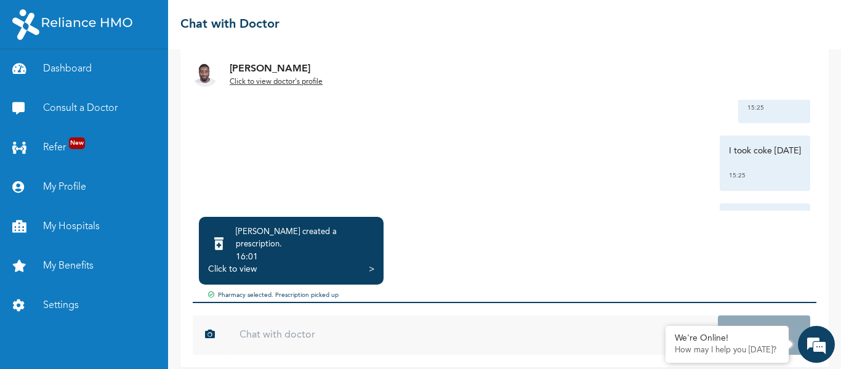
scroll to position [436, 0]
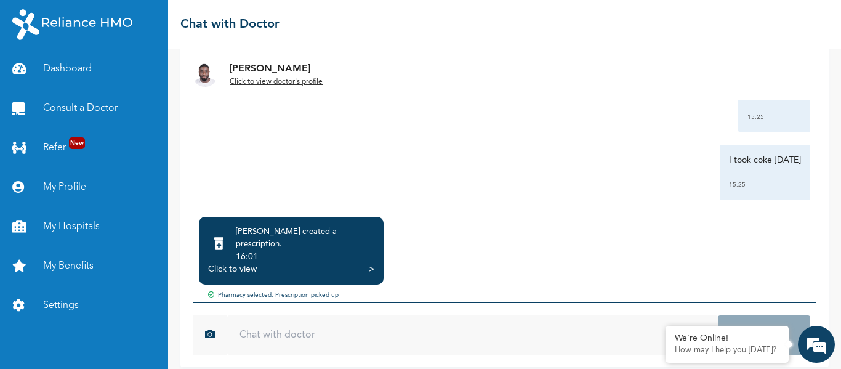
click at [129, 115] on link "Consult a Doctor" at bounding box center [84, 108] width 168 height 39
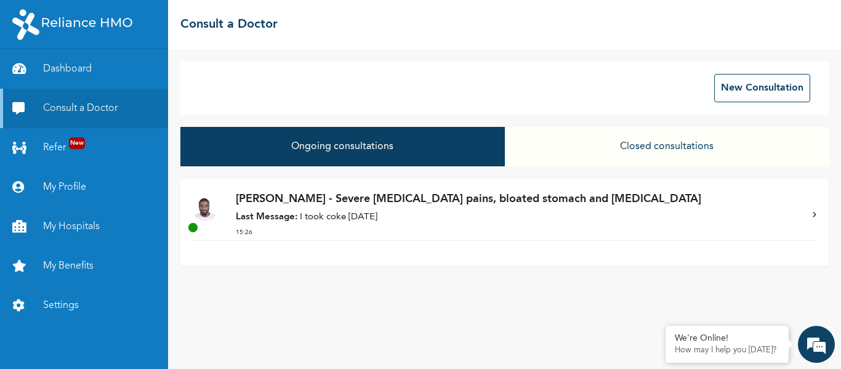
click at [548, 204] on p "[PERSON_NAME] - Severe [MEDICAL_DATA] pains, bloated stomach and [MEDICAL_DATA]" at bounding box center [518, 199] width 565 height 17
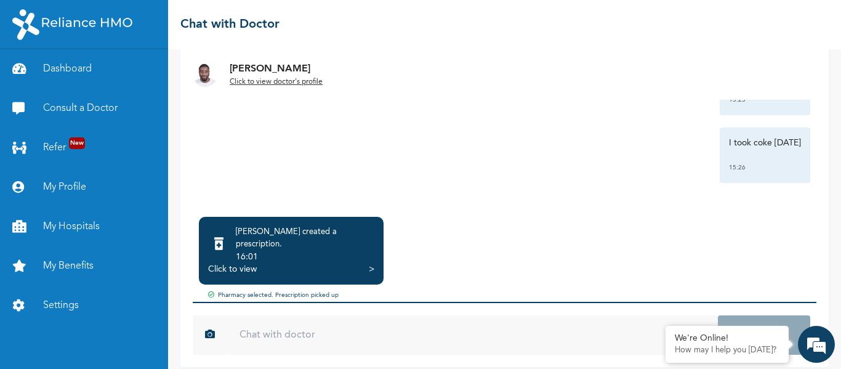
scroll to position [122, 0]
click at [94, 103] on link "Consult a Doctor" at bounding box center [84, 108] width 168 height 39
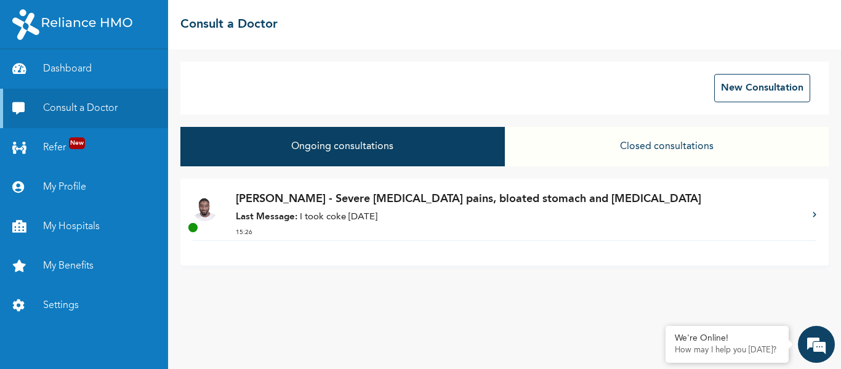
click at [350, 219] on p "Last Message: I took coke [DATE]" at bounding box center [518, 218] width 565 height 14
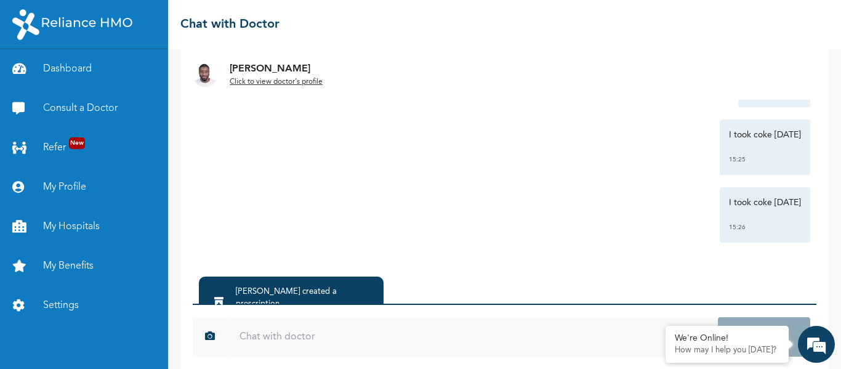
scroll to position [123, 0]
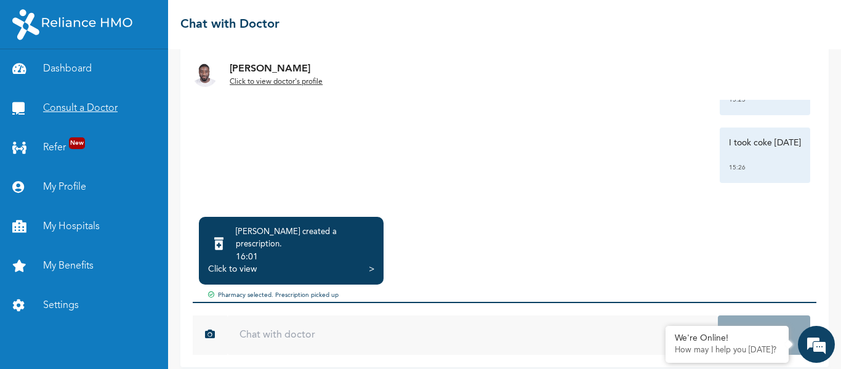
click at [80, 107] on link "Consult a Doctor" at bounding box center [84, 108] width 168 height 39
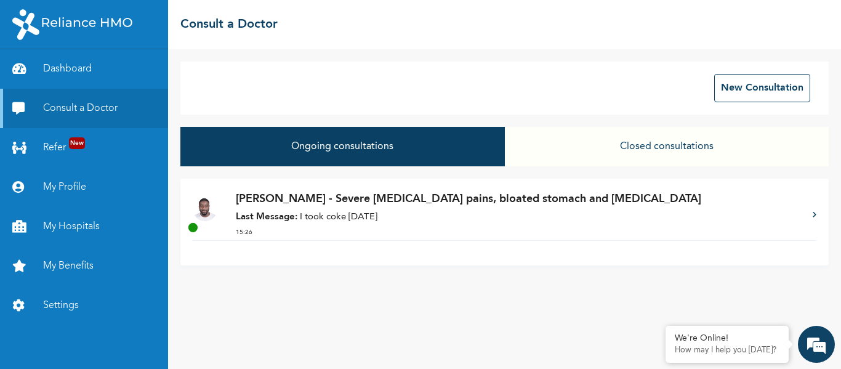
click at [315, 196] on p "[PERSON_NAME] - Severe [MEDICAL_DATA] pains, bloated stomach and [MEDICAL_DATA]" at bounding box center [518, 199] width 565 height 17
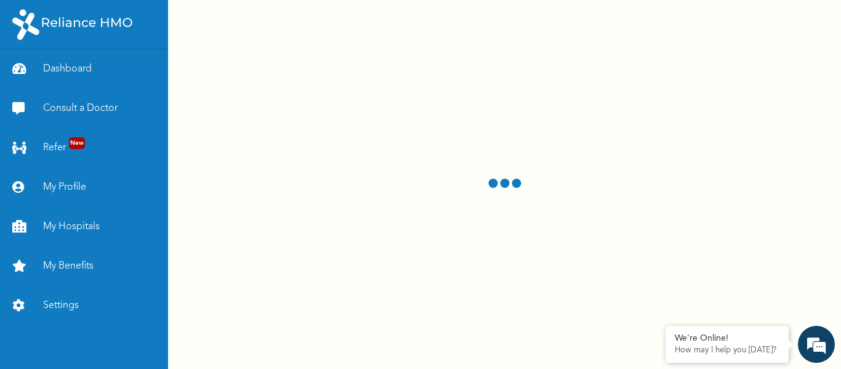
click at [385, 232] on div at bounding box center [504, 184] width 673 height 369
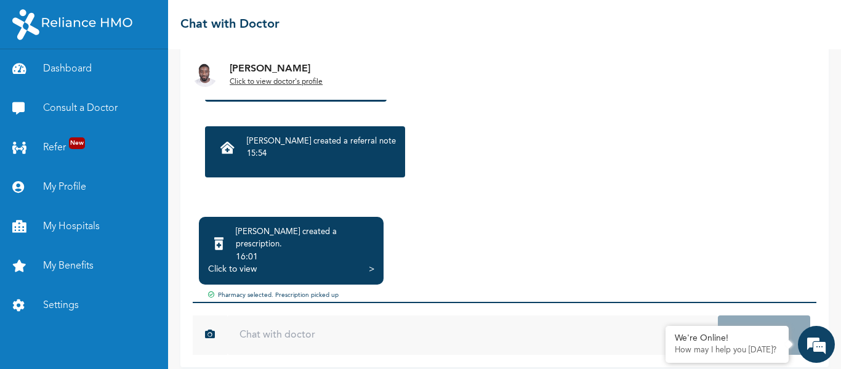
scroll to position [770, 0]
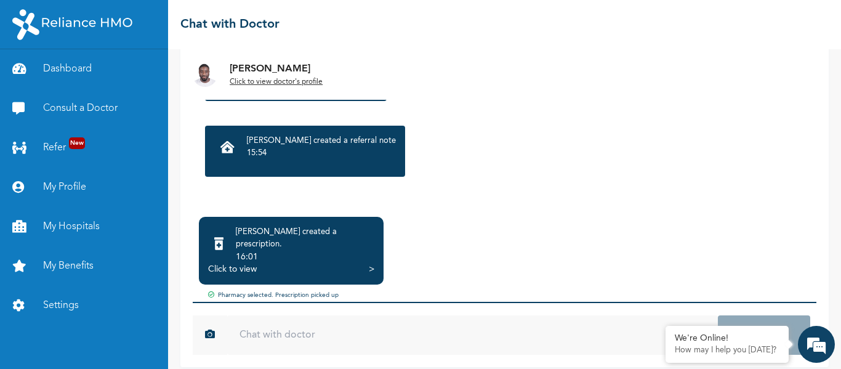
click at [360, 153] on p "15:54" at bounding box center [321, 153] width 149 height 12
click at [328, 152] on p "15:54" at bounding box center [321, 153] width 149 height 12
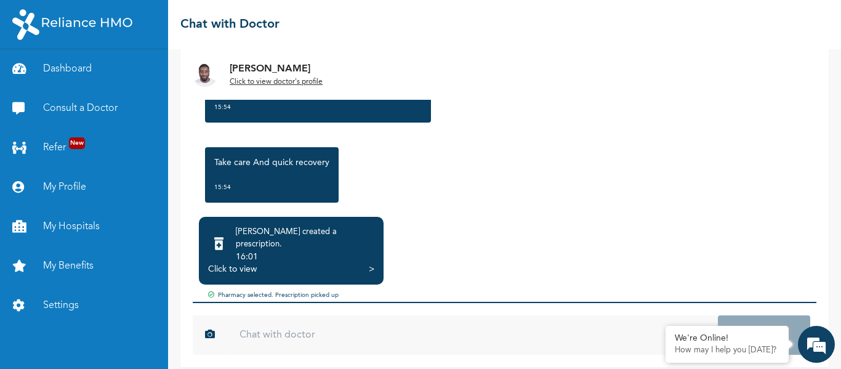
scroll to position [930, 0]
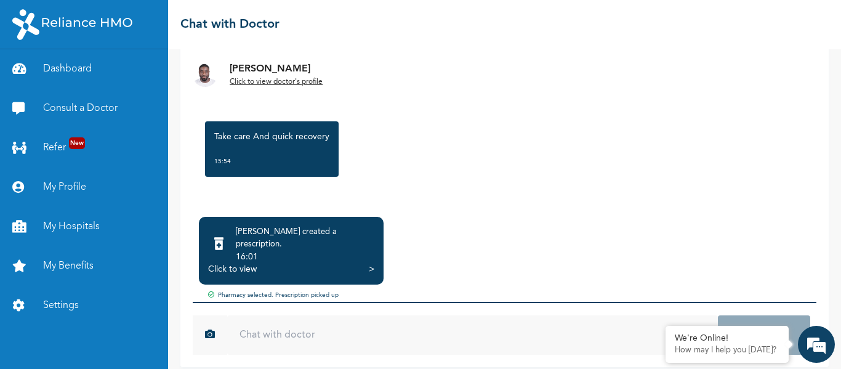
click at [271, 324] on input "text" at bounding box center [472, 334] width 491 height 39
type input "thanks"
click at [718, 315] on button "Send" at bounding box center [764, 334] width 92 height 39
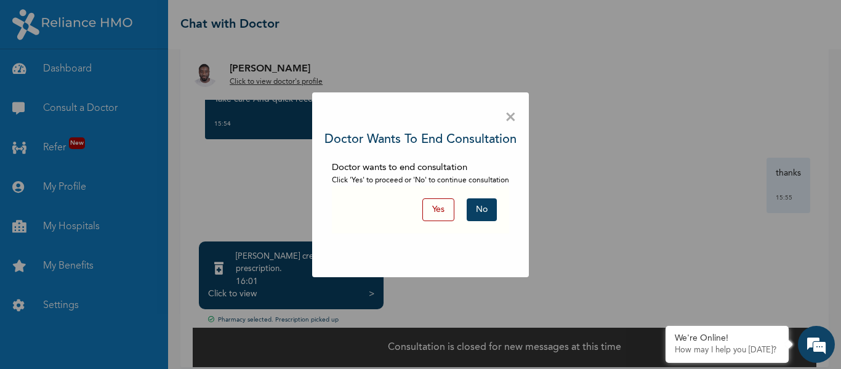
scroll to position [991, 0]
click at [438, 206] on button "Yes" at bounding box center [438, 209] width 32 height 23
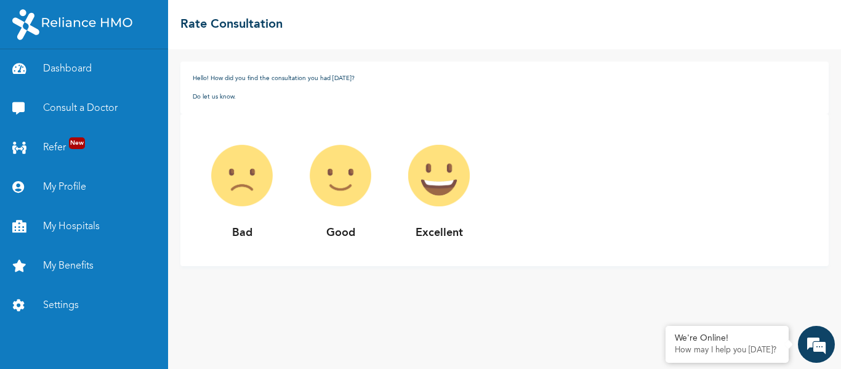
click at [244, 178] on img at bounding box center [242, 175] width 98 height 98
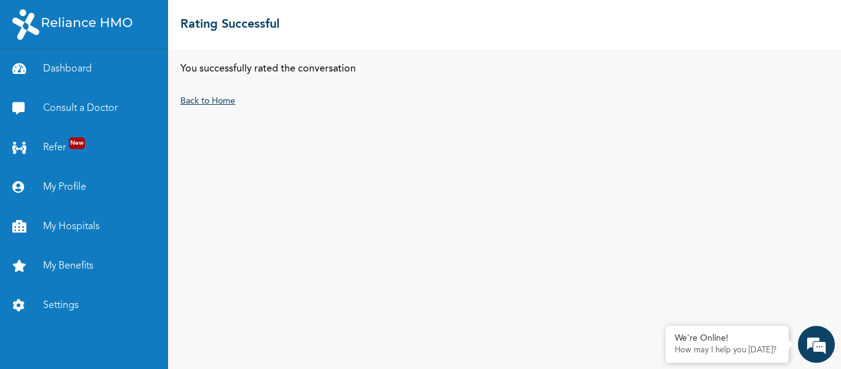
click at [219, 98] on link "Back to Home" at bounding box center [207, 101] width 55 height 9
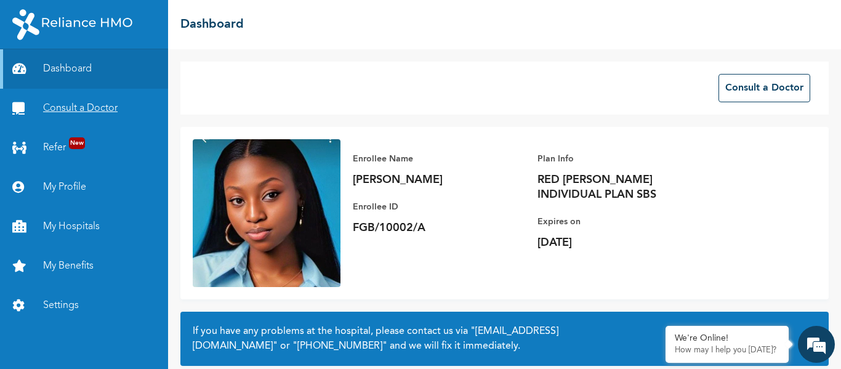
click at [93, 116] on link "Consult a Doctor" at bounding box center [84, 108] width 168 height 39
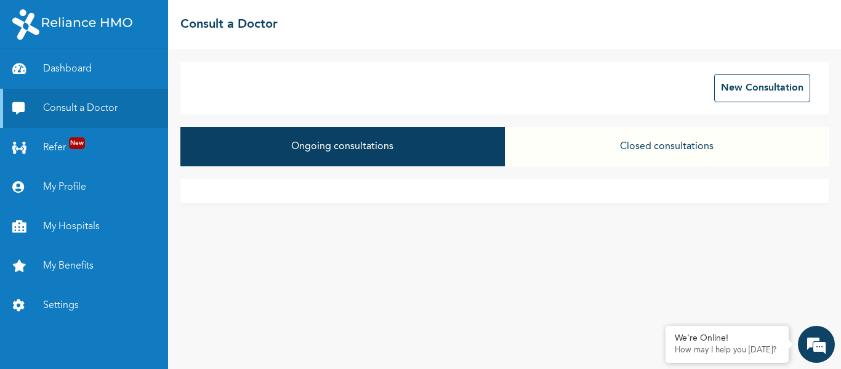
click at [399, 154] on button "Ongoing consultations" at bounding box center [342, 146] width 324 height 39
click at [625, 156] on button "Closed consultations" at bounding box center [667, 146] width 324 height 39
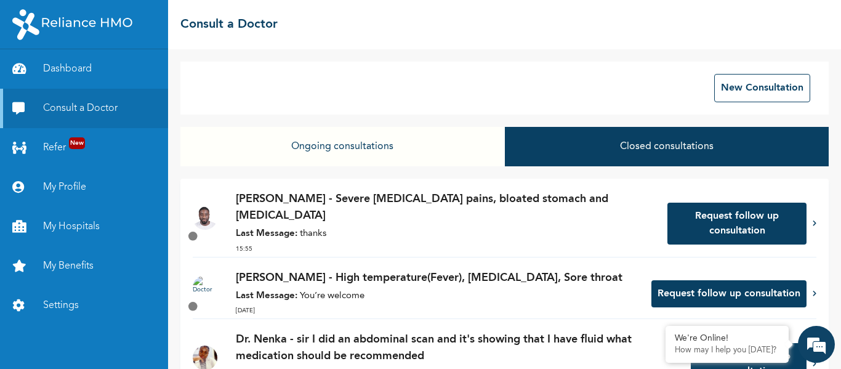
click at [529, 195] on p "[PERSON_NAME] - Severe [MEDICAL_DATA] pains, bloated stomach and [MEDICAL_DATA]" at bounding box center [445, 207] width 419 height 33
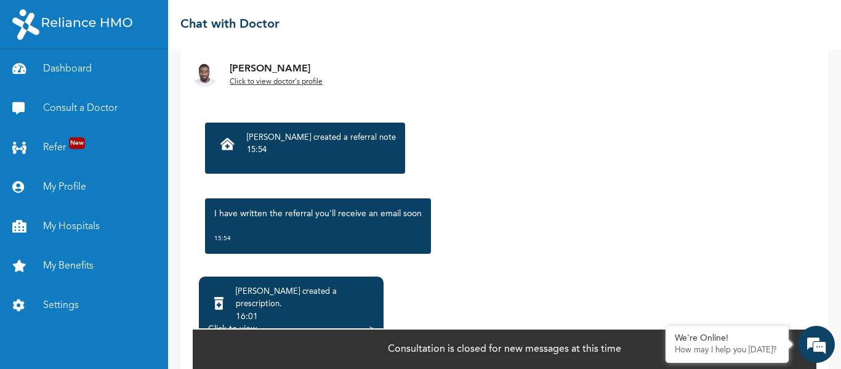
scroll to position [833, 0]
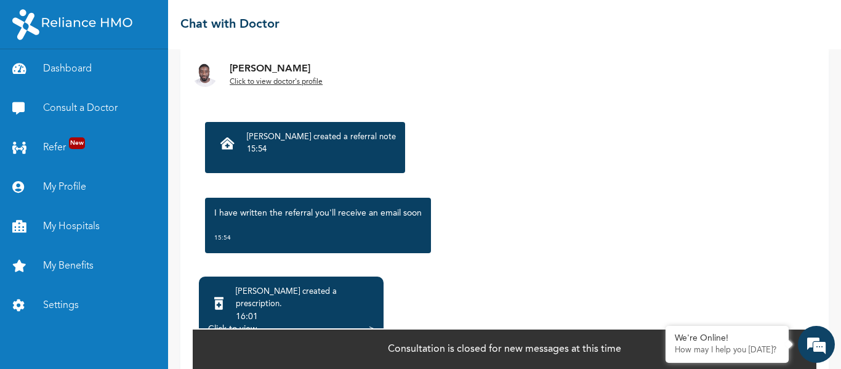
click at [283, 142] on p "[PERSON_NAME] created a referral note" at bounding box center [321, 137] width 149 height 12
click at [233, 148] on icon at bounding box center [227, 143] width 14 height 12
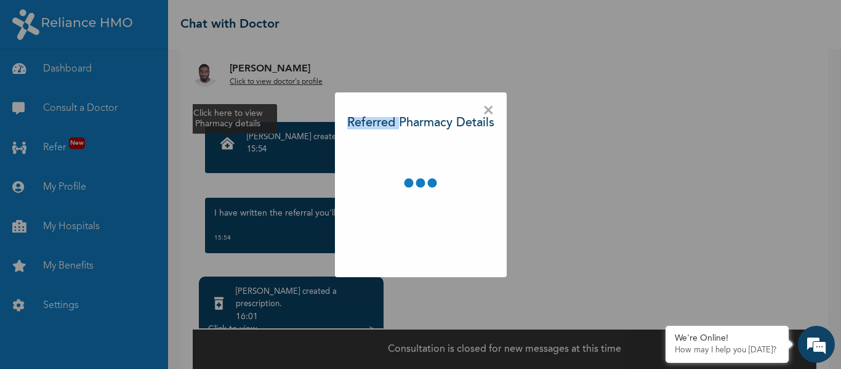
click at [233, 148] on div "× Referred Pharmacy Details" at bounding box center [420, 184] width 841 height 369
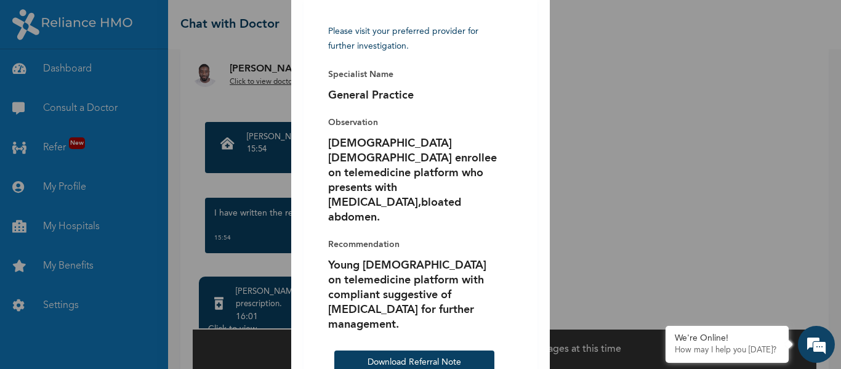
scroll to position [54, 0]
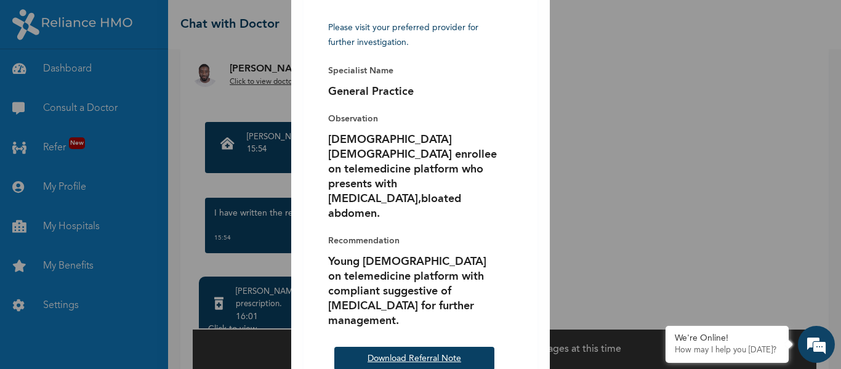
click at [420, 354] on link "Download Referral Note" at bounding box center [415, 358] width 94 height 9
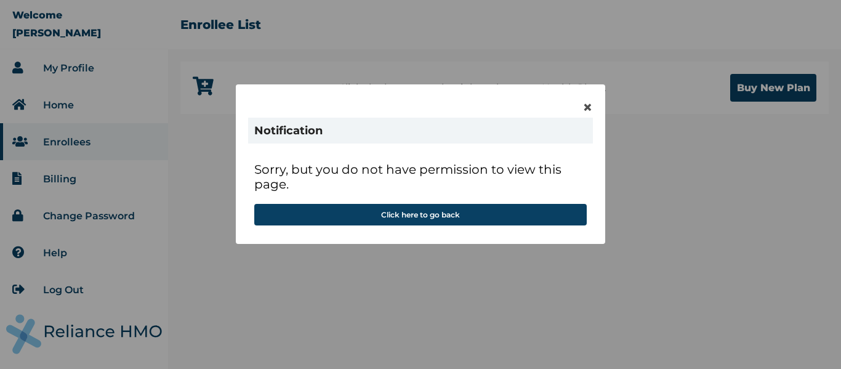
click at [590, 112] on span "×" at bounding box center [587, 107] width 10 height 21
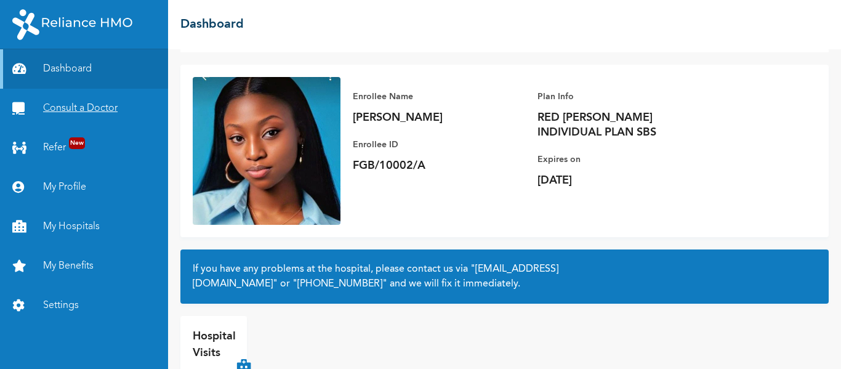
click at [103, 105] on link "Consult a Doctor" at bounding box center [84, 108] width 168 height 39
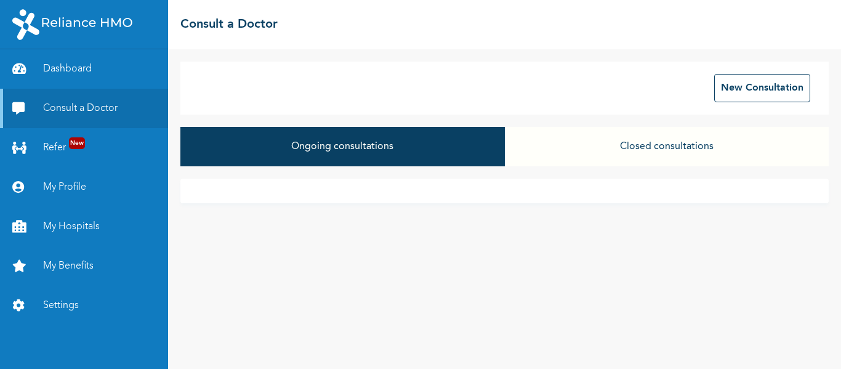
click at [354, 149] on button "Ongoing consultations" at bounding box center [342, 146] width 324 height 39
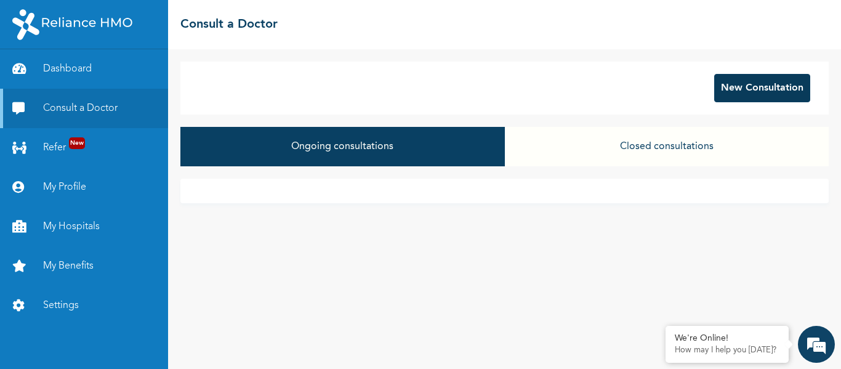
click at [730, 86] on button "New Consultation" at bounding box center [762, 88] width 96 height 28
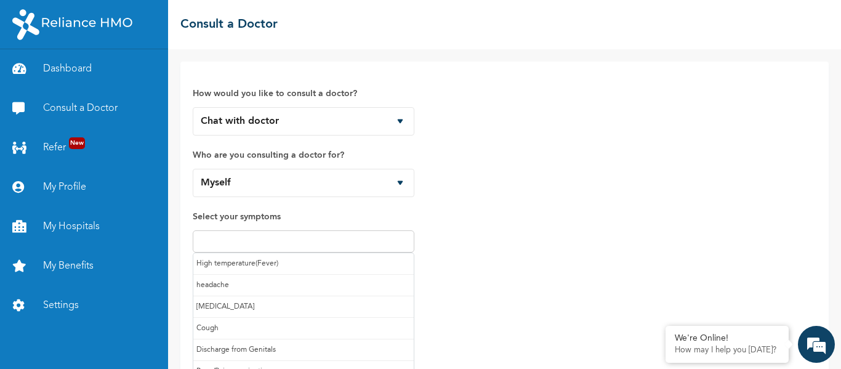
click at [402, 241] on input "text" at bounding box center [303, 241] width 214 height 15
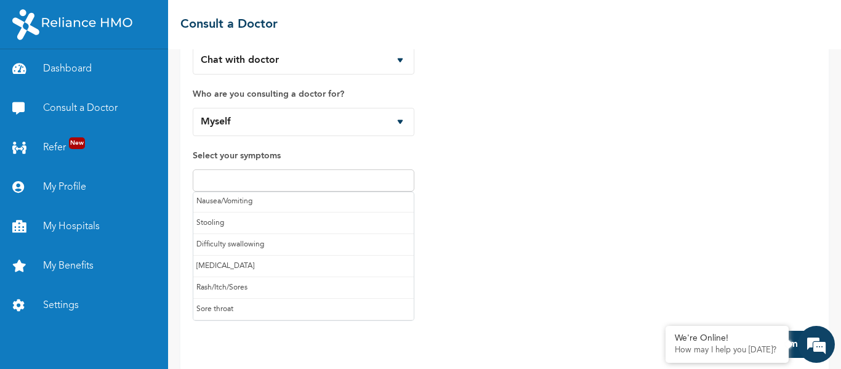
scroll to position [74, 0]
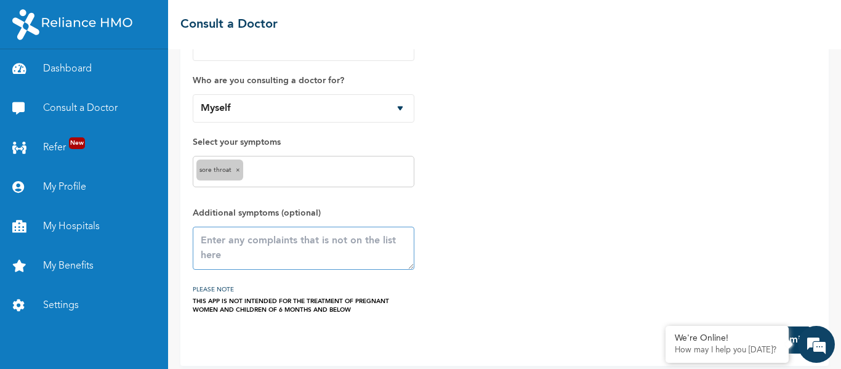
click at [278, 250] on textarea at bounding box center [304, 248] width 222 height 43
type textarea "Stomach U"
click at [90, 107] on link "Consult a Doctor" at bounding box center [84, 108] width 168 height 39
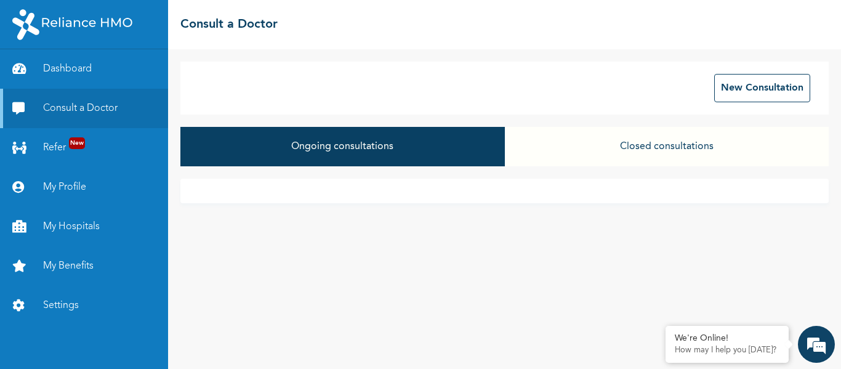
click at [653, 147] on button "Closed consultations" at bounding box center [667, 146] width 324 height 39
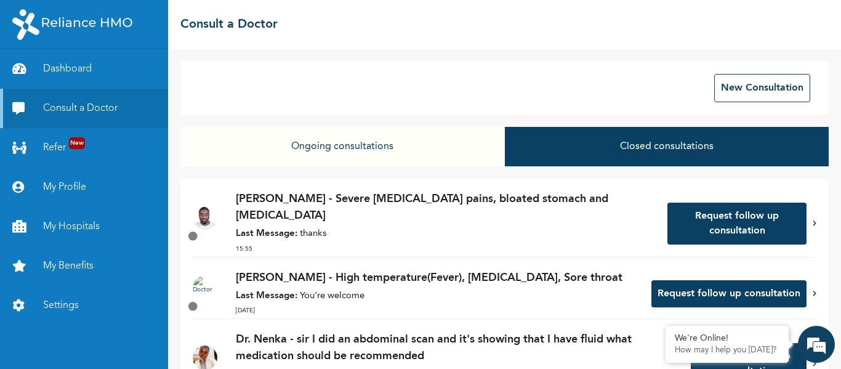
click at [424, 207] on p "[PERSON_NAME] - Severe [MEDICAL_DATA] pains, bloated stomach and [MEDICAL_DATA]" at bounding box center [445, 207] width 419 height 33
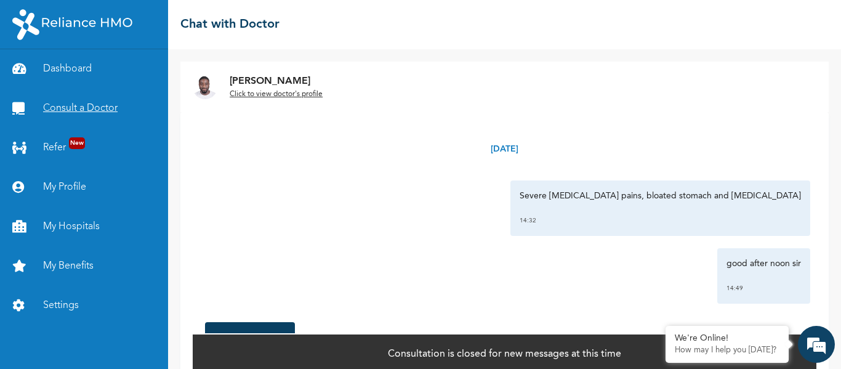
click at [98, 102] on link "Consult a Doctor" at bounding box center [84, 108] width 168 height 39
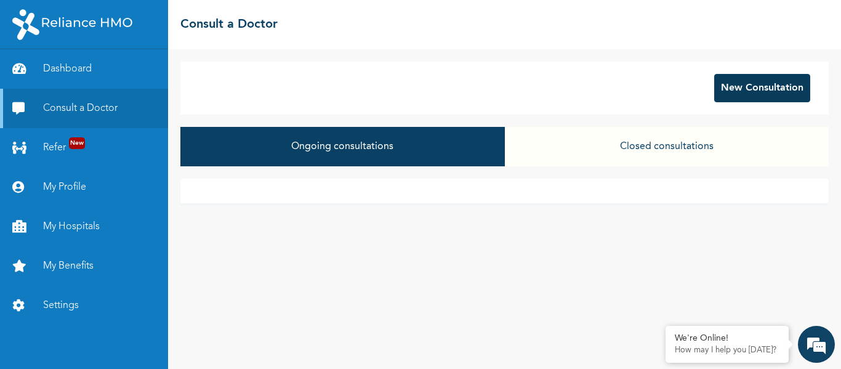
click at [741, 84] on button "New Consultation" at bounding box center [762, 88] width 96 height 28
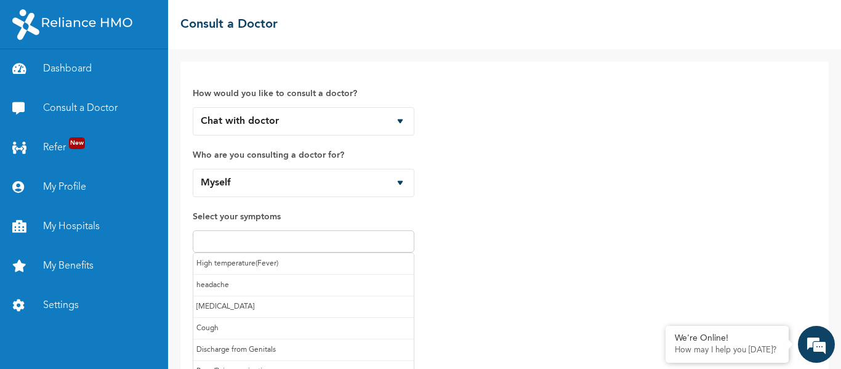
click at [342, 239] on input "text" at bounding box center [303, 241] width 214 height 15
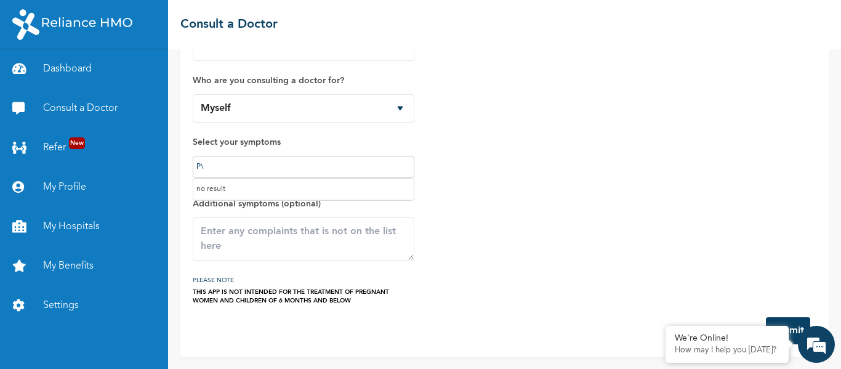
type input "P"
click at [524, 217] on div "How would you like to consult a doctor? Chat with doctor Phone Call Who are you…" at bounding box center [505, 151] width 624 height 305
click at [355, 241] on textarea at bounding box center [304, 238] width 222 height 43
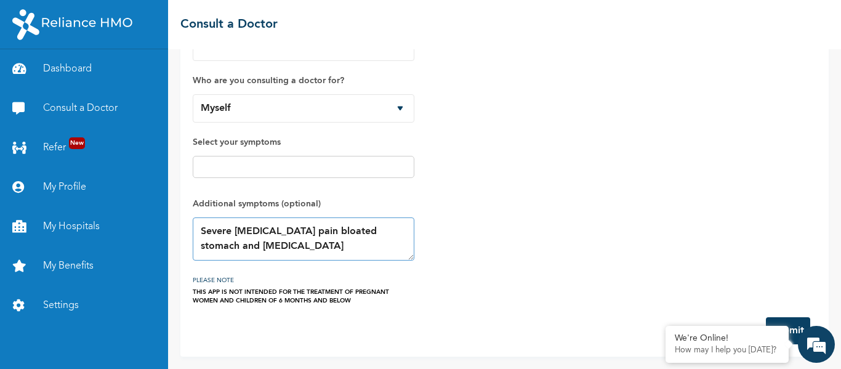
type textarea "Severe Stomach Ulcer pain bloated stomach and chest pain"
click at [782, 317] on button "Submit" at bounding box center [788, 330] width 44 height 27
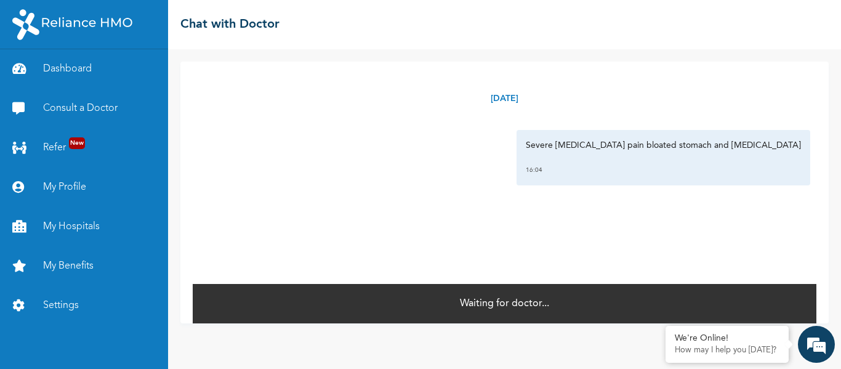
click at [481, 167] on div "Severe Stomach Ulcer pain bloated stomach and chest pain 16:04" at bounding box center [504, 157] width 611 height 55
click at [451, 172] on div "Severe Stomach Ulcer pain bloated stomach and chest pain 16:04" at bounding box center [504, 157] width 611 height 55
click at [103, 103] on link "Consult a Doctor" at bounding box center [84, 108] width 168 height 39
